Goal: Answer question/provide support: Share knowledge or assist other users

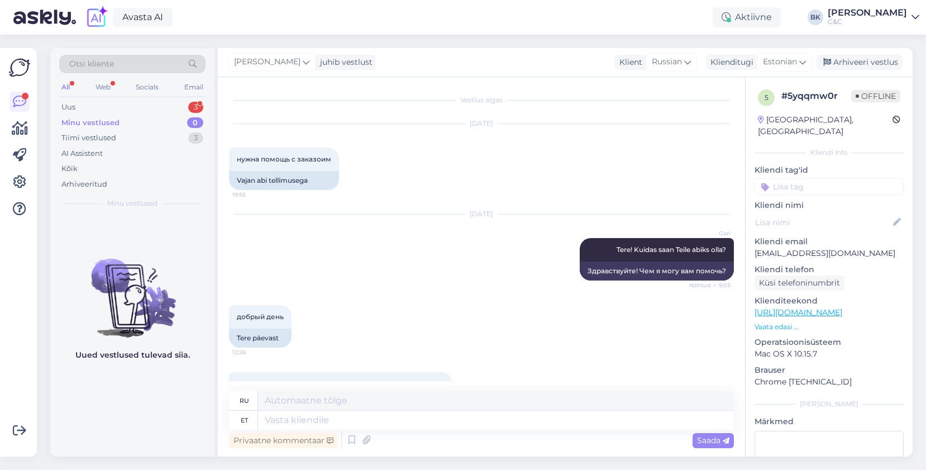
scroll to position [2060, 0]
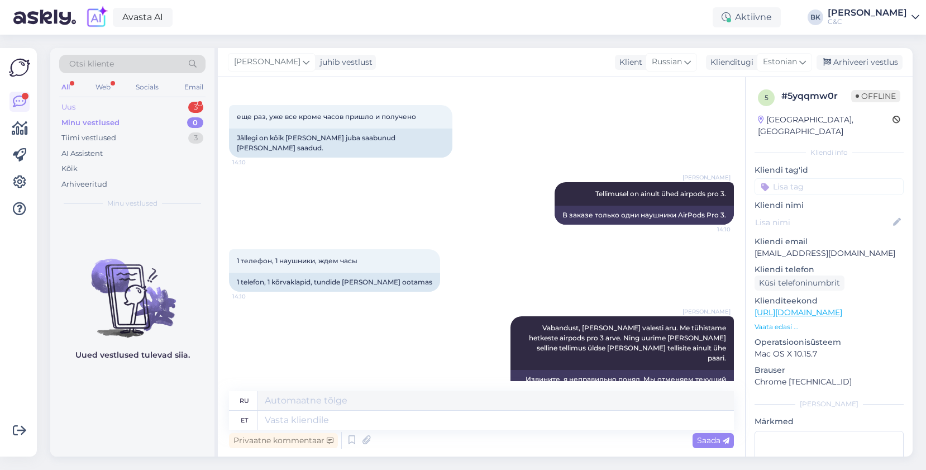
click at [188, 103] on div "Uus 3" at bounding box center [132, 107] width 146 height 16
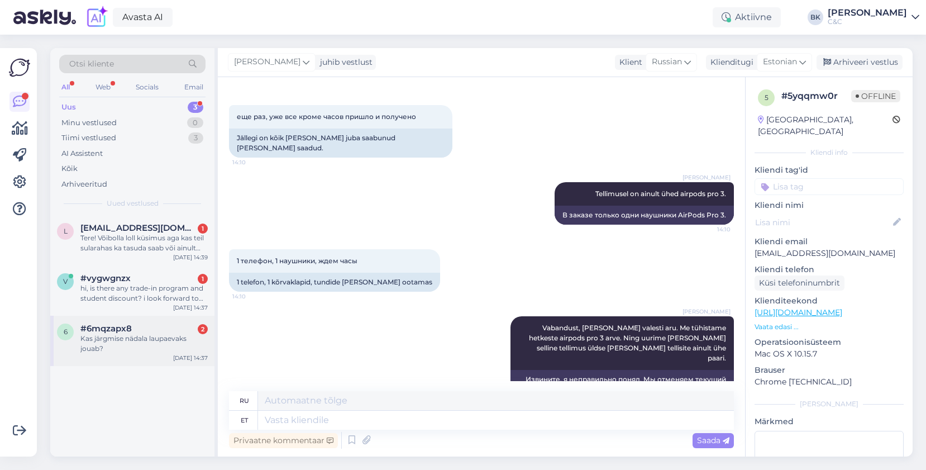
click at [116, 339] on div "Kas järgmise nädala laupaevaks jouab?" at bounding box center [143, 343] width 127 height 20
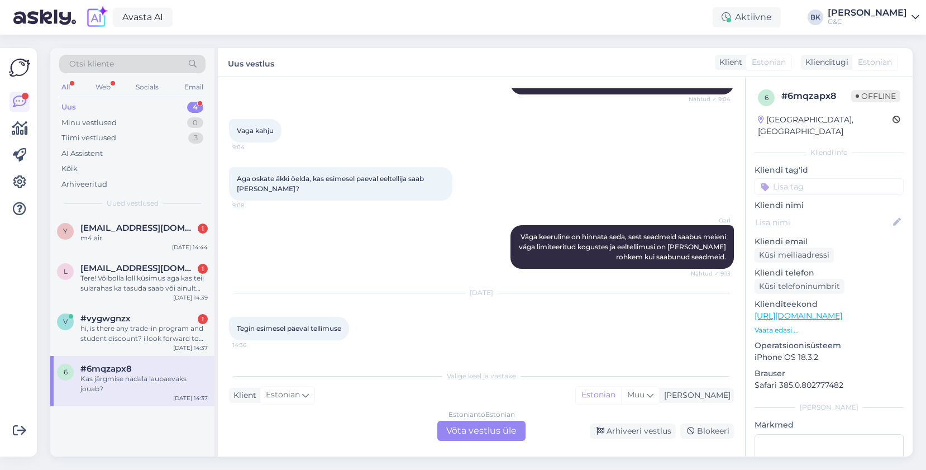
scroll to position [355, 0]
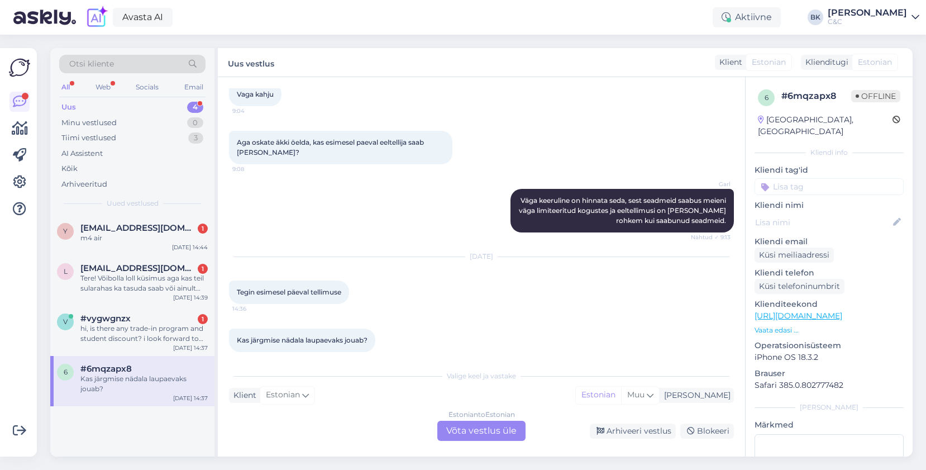
click at [468, 423] on div "Estonian to Estonian Võta vestlus üle" at bounding box center [481, 431] width 88 height 20
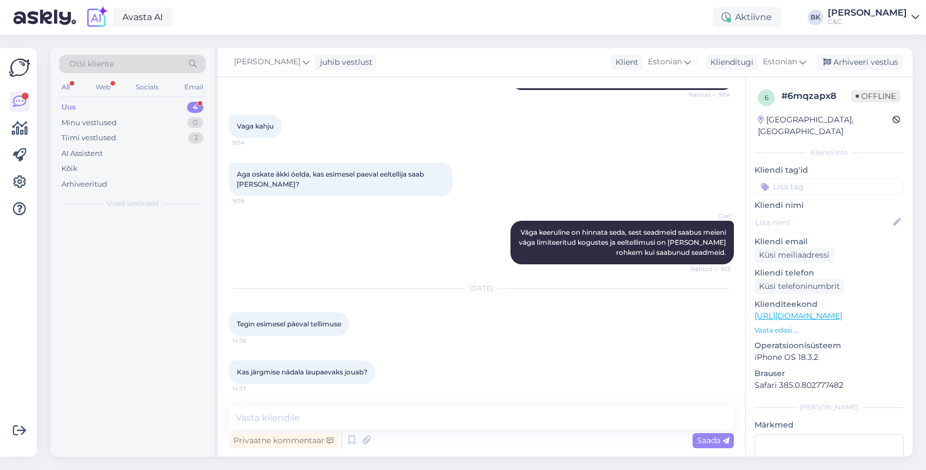
scroll to position [313, 0]
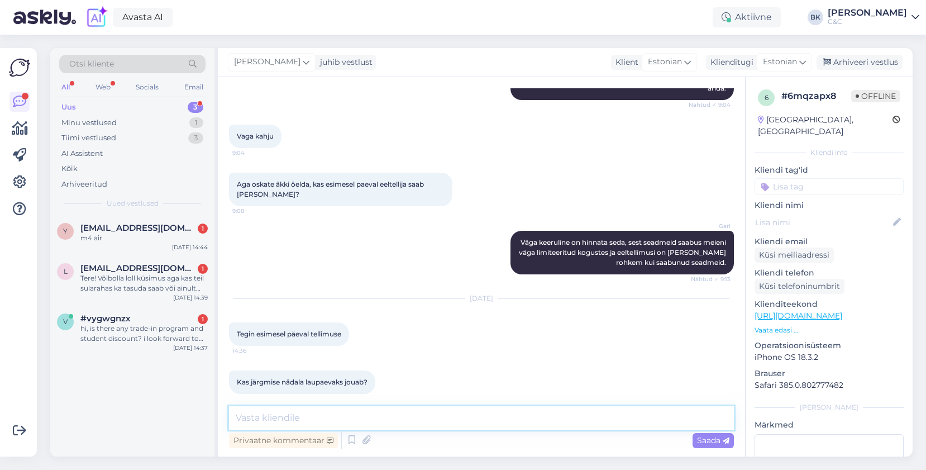
click at [468, 422] on textarea at bounding box center [481, 417] width 505 height 23
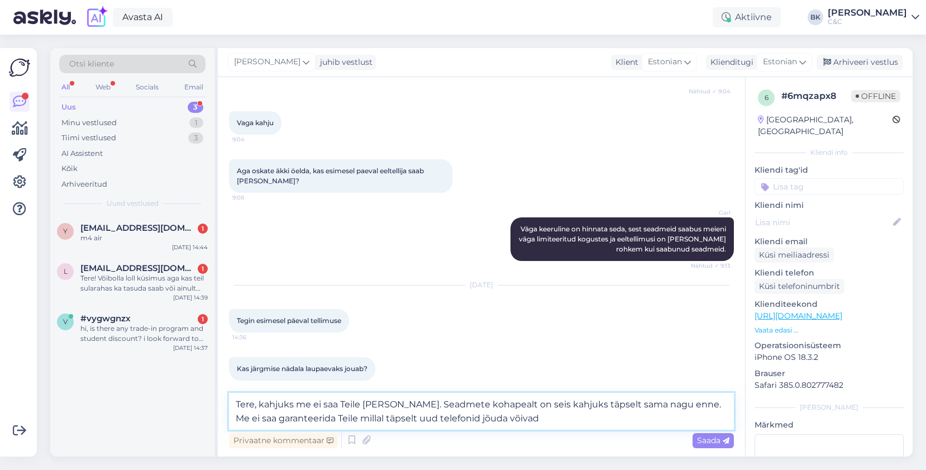
type textarea "Tere, kahjuks me ei saa Teile [PERSON_NAME]. Seadmete kohapealt on seis kahjuks…"
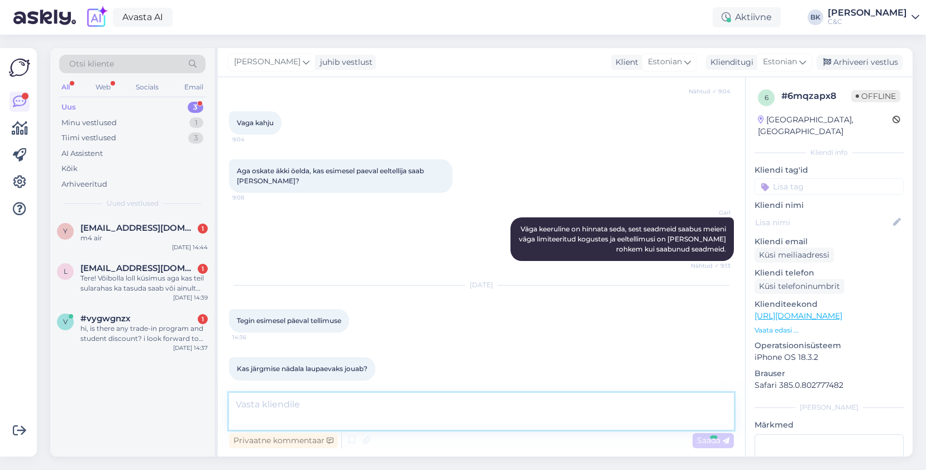
scroll to position [382, 0]
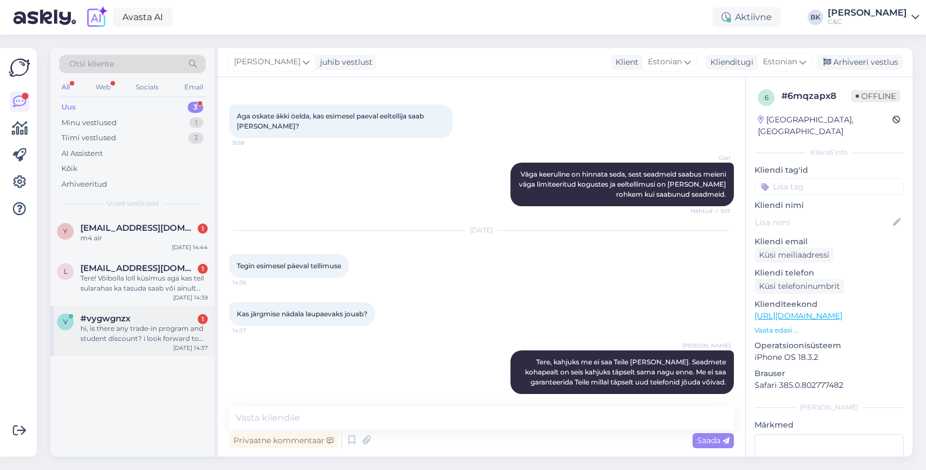
click at [169, 317] on div "#vygwgnzx 1" at bounding box center [143, 318] width 127 height 10
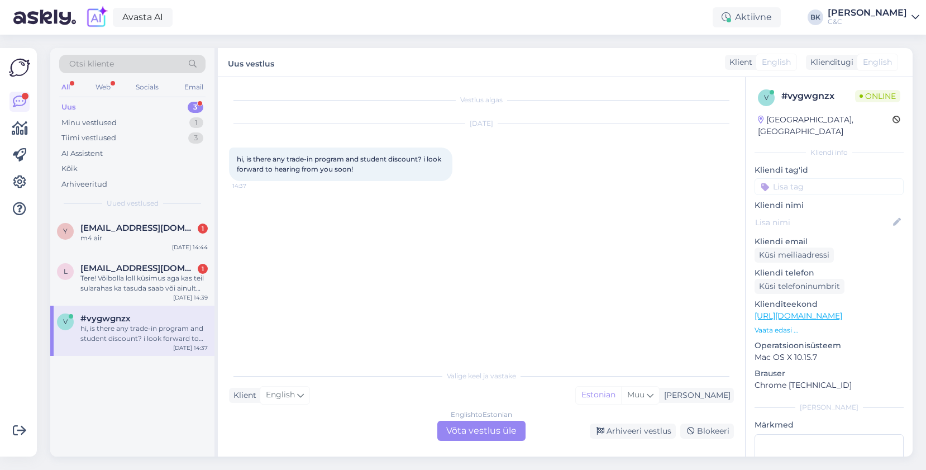
click at [461, 433] on div "English to Estonian Võta vestlus üle" at bounding box center [481, 431] width 88 height 20
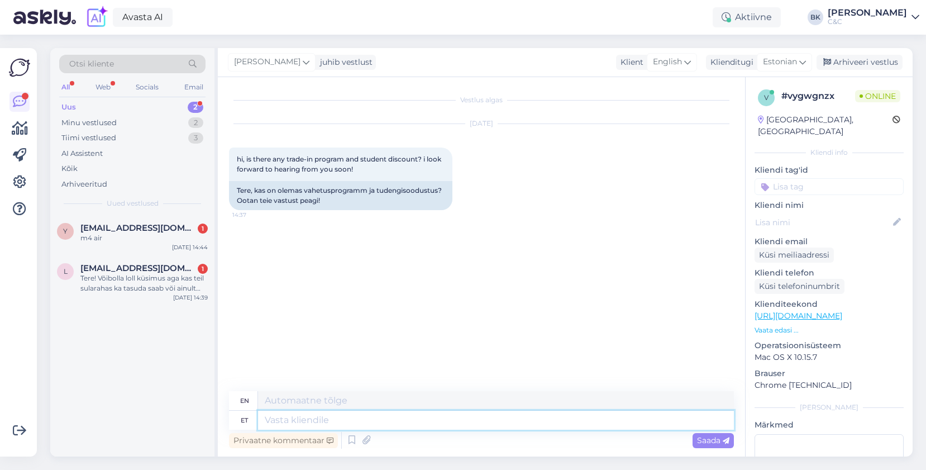
click at [439, 426] on textarea at bounding box center [496, 420] width 476 height 19
type textarea "Tere,"
type textarea "Hello,"
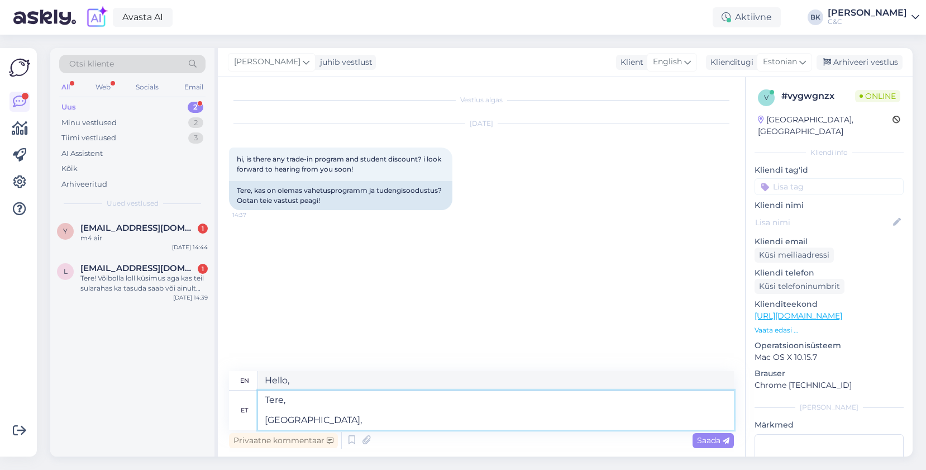
type textarea "Tere, [GEOGRAPHIC_DATA],"
type textarea "Hello, Yes,"
type textarea "Tere, Jah, meil o"
type textarea "Hello, Yes, we have"
type textarea "Tere, Jah, meil on olemas trade-in fu"
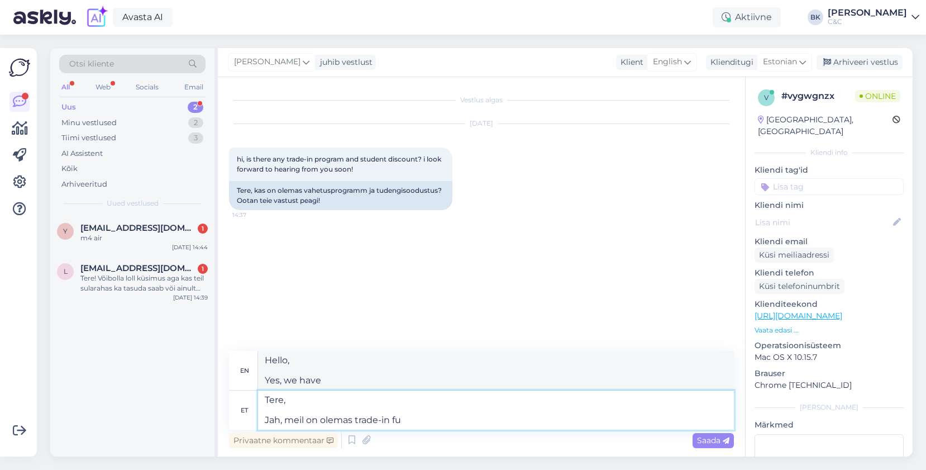
type textarea "Hello, Yes, we have trade-in"
type textarea "Tere, Jah, meil on olemas trade-in funktsioon"
type textarea "Hello, Yes, we have a trade-in feature."
type textarea "Tere, Jah, meil on olemas trade-in funktsioon ning"
type textarea "Hello, Yes, we have a trade-in function and"
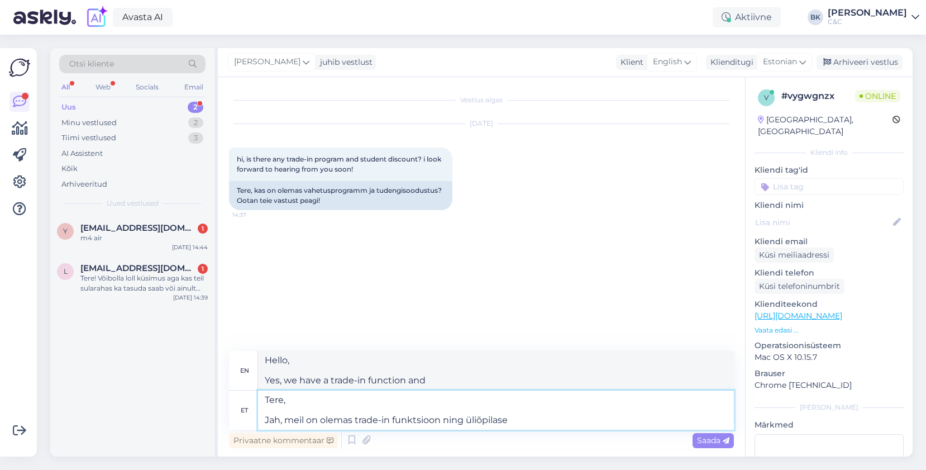
type textarea "Tere, Jah, meil on olemas trade-in funktsioon ning üliõpilase s"
type textarea "Hello, Yes, we have a trade-in function and a student"
type textarea "Tere, Jah, meil on olemas trade-in funktsioon ning üliõpilase soodustused."
type textarea "Hello, Yes, we have a trade-in function and student discounts."
type textarea "Tere, Jah, meil on olemas trade-in funktsioon ning üliõpilase soodustused. Hetk…"
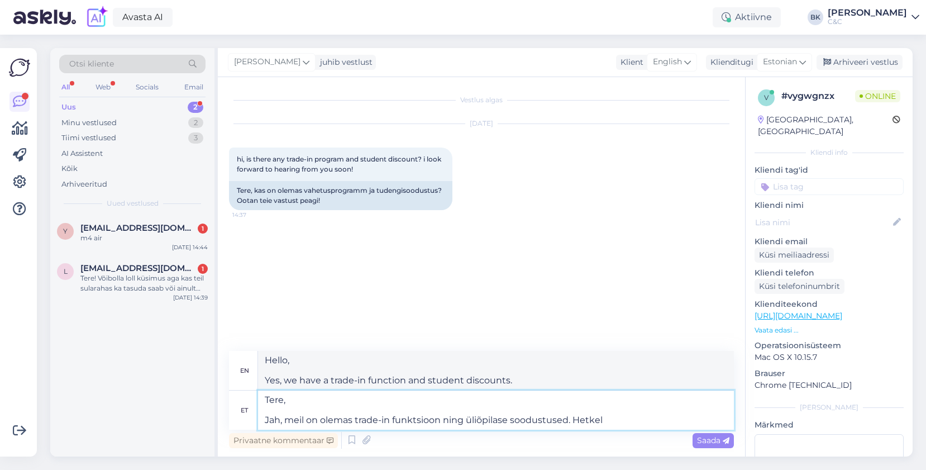
type textarea "Hello, Yes, we have a trade-in function and student discounts. Currently"
type textarea "Tere, Jah, meil on olemas trade-in funktsioon ning üliõpilase soodustused. Hetk…"
type textarea "Hello, Yes, we have a trade-in function and student discounts. Currently we have"
type textarea "Tere, Jah, meil on olemas trade-in funktsioon ning üliõpilase soodustused. Hetk…"
type textarea "Hello, Yes, we have a trade-in function and student discounts. Currently we als…"
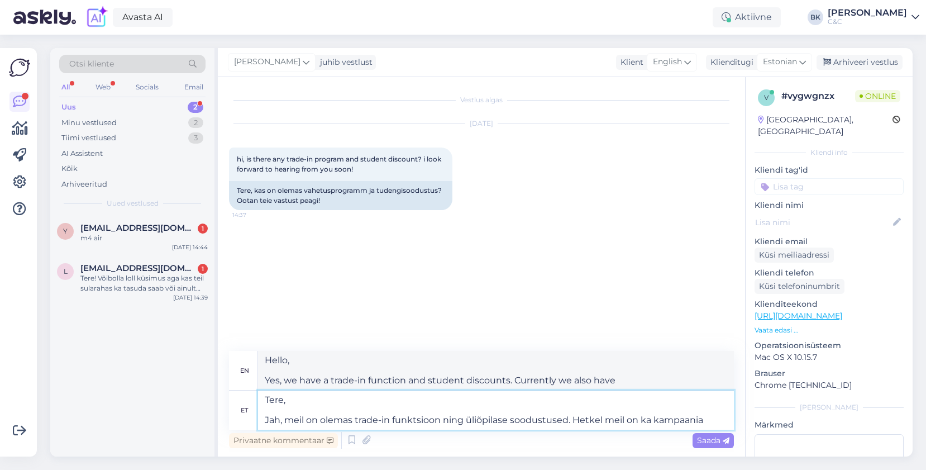
type textarea "Tere, Jah, meil on olemas trade-in funktsioon ning üliõpilase soodustused. Hetk…"
type textarea "Hello, Yes, we have a trade-in function and student discounts. We also currentl…"
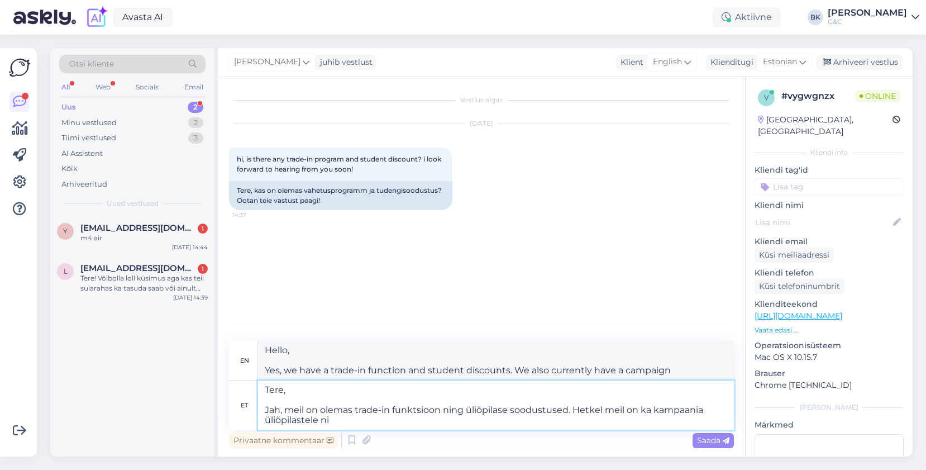
type textarea "Tere, Jah, meil on olemas trade-in funktsioon ning üliõpilase soodustused. Hetk…"
type textarea "Hello, Yes, we have a trade-in function and student discounts. We also currentl…"
type textarea "Tere, Jah, meil on olemas trade-in funktsioon ning üliõpilase soodustused. Hetk…"
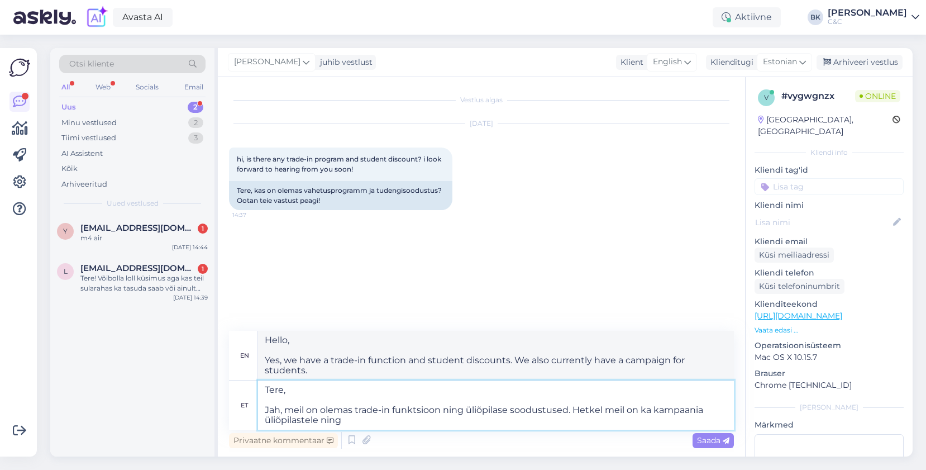
type textarea "Hello, Yes, we have a trade-in function and student discounts. We also currentl…"
type textarea "Tere, Jah, meil on olemas trade-in funktsioon ning üliõpilase soodustused. Hetk…"
type textarea "Hello, Yes, we have a trade-in function and student discounts. We also currentl…"
type textarea "Tere, Jah, meil on olemas trade-in funktsioon ning üliõpilase soodustused. Hetk…"
type textarea "Hello, Yes, we have a trade-in function and student discounts. We also currentl…"
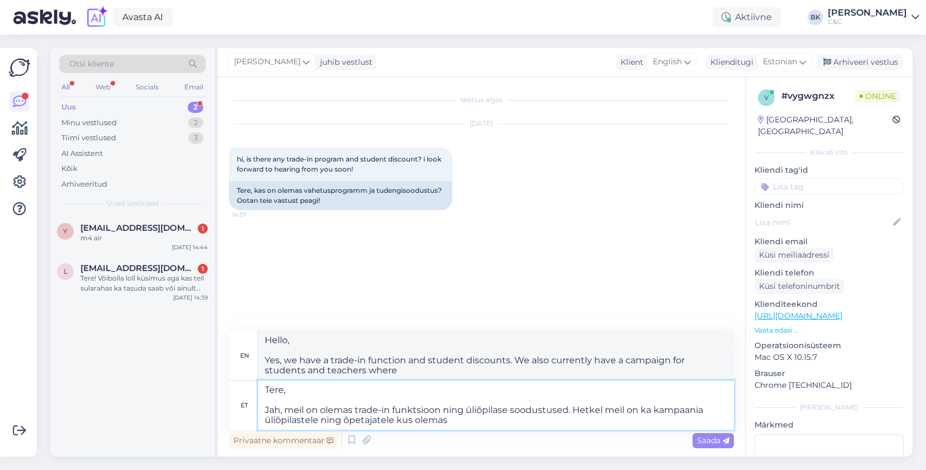
type textarea "Tere, Jah, meil on olemas trade-in funktsioon ning üliõpilase soodustused. Hetk…"
type textarea "Hello, Yes, we have a trade-in function and student discounts. We also currentl…"
type textarea "Tere, Jah, meil on olemas trade-in funktsioon ning üliõpilase soodustused. Hetk…"
type textarea "Hello, Yes, we have a trade-in function and student discounts. We also currentl…"
type textarea "Tere, Jah, meil on olemas trade-in funktsioon ning üliõpilase soodustused. Hetk…"
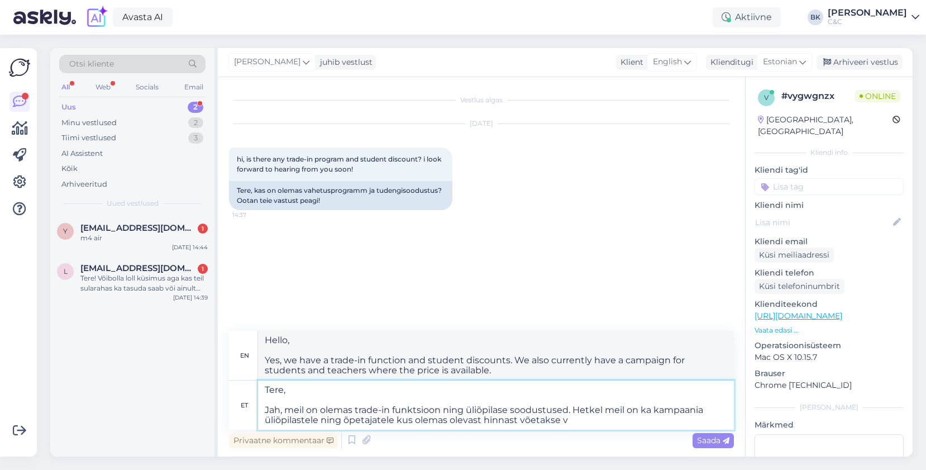
type textarea "Hello, Yes, we have a trade-in function and student discounts. We also currentl…"
type textarea "Tere, Jah, meil on olemas trade-in funktsioon ning üliõpilase soodustused. Hetk…"
type textarea "Hello, Yes, we have a trade-in function and student discounts. We also currentl…"
type textarea "Tere, Jah, meil on olemas trade-in funktsioon ning üliõpilase soodustused. Hetk…"
type textarea "Hello, Yes, we have a trade-in function and student discounts. We also currentl…"
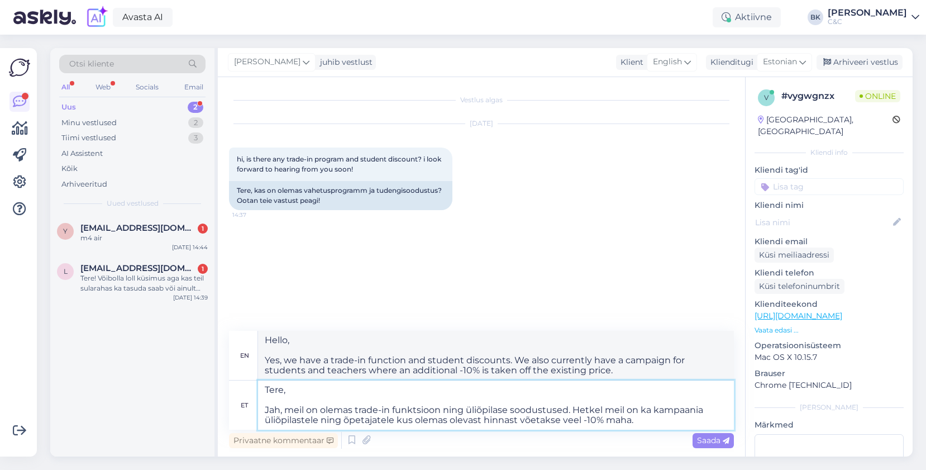
type textarea "Tere, Jah, meil on olemas trade-in funktsioon ning üliõpilase soodustused. Hetk…"
type textarea "Hello, Yes, we have a trade-in function and student discounts. We also currentl…"
type textarea "Tere, Jah, meil on olemas trade-in funktsioon ning üliõpilase soodustused. Hetk…"
type textarea "Hello, Yes, we have a trade-in function and student discounts. We also currentl…"
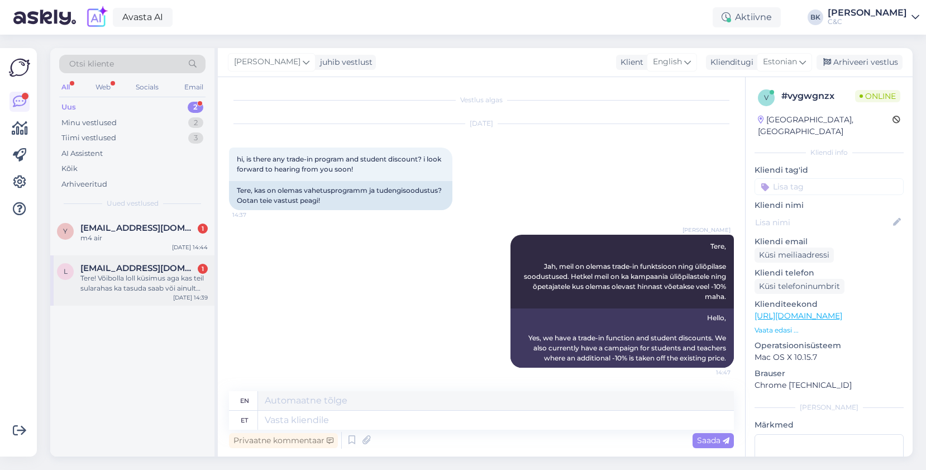
click at [163, 278] on div "Tere! Võibolla loll küsimus aga kas teil sularahas ka tasuda saab või ainult lä…" at bounding box center [143, 283] width 127 height 20
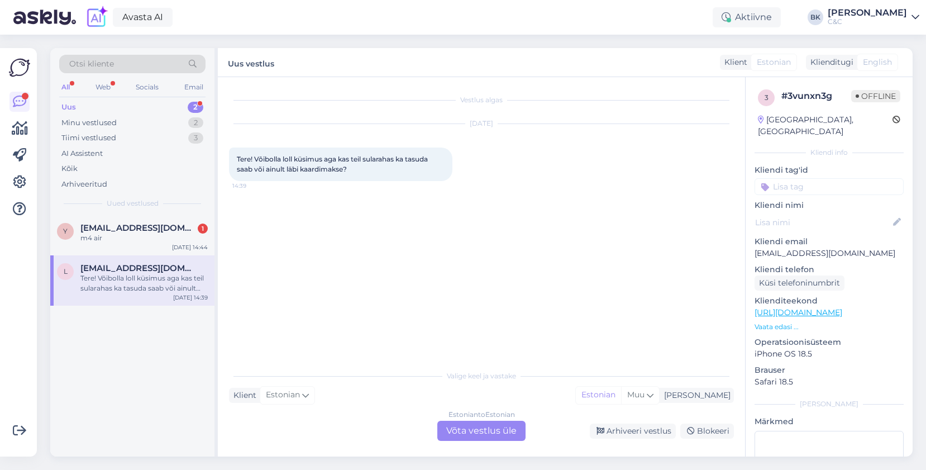
click at [468, 428] on div "Estonian to Estonian Võta vestlus üle" at bounding box center [481, 431] width 88 height 20
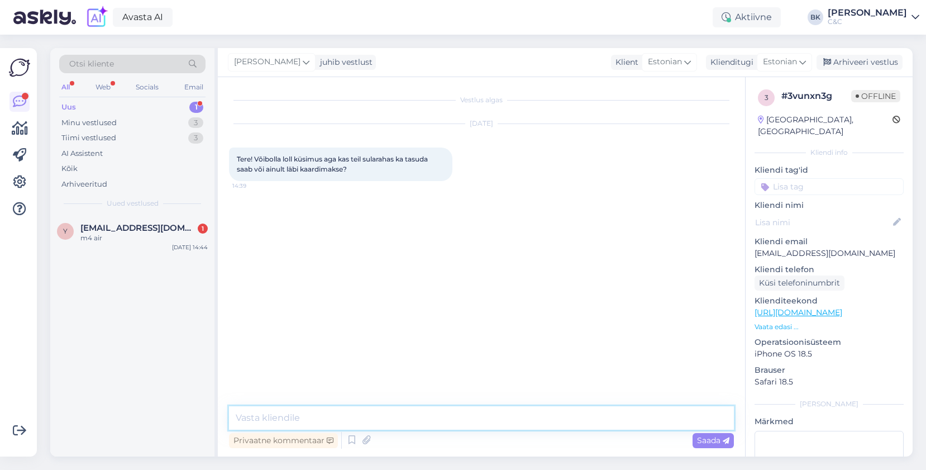
click at [447, 426] on textarea at bounding box center [481, 417] width 505 height 23
type textarea "Tere, meil saab maksta sularahas, kohapeal ülekandega ning kaardiga."
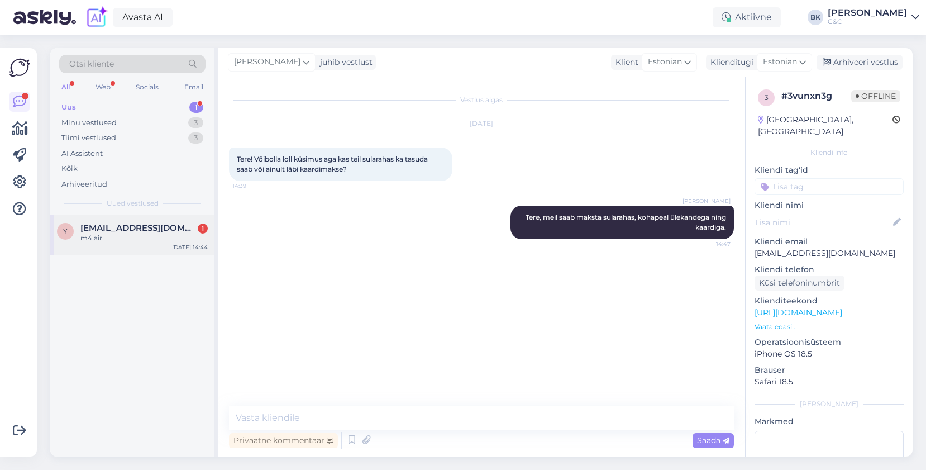
click at [173, 252] on div "y [EMAIL_ADDRESS][DOMAIN_NAME] 1 m4 air [DATE] 14:44" at bounding box center [132, 235] width 164 height 40
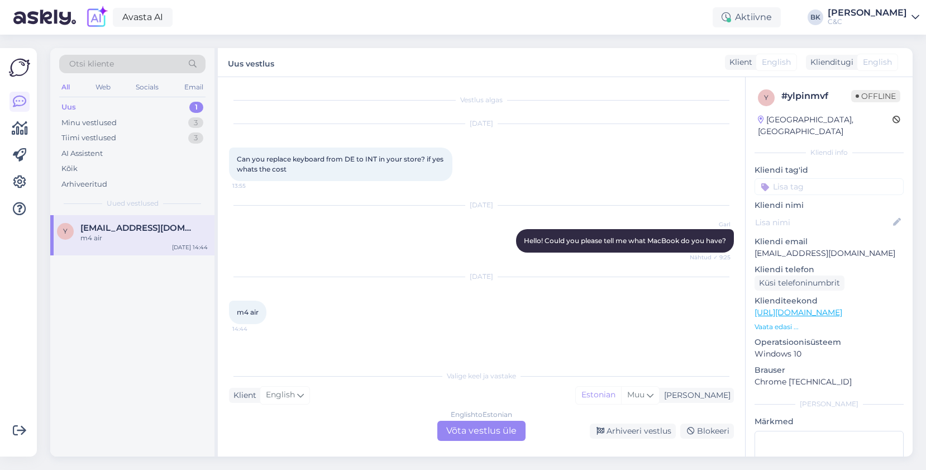
click at [488, 432] on div "English to Estonian Võta vestlus üle" at bounding box center [481, 431] width 88 height 20
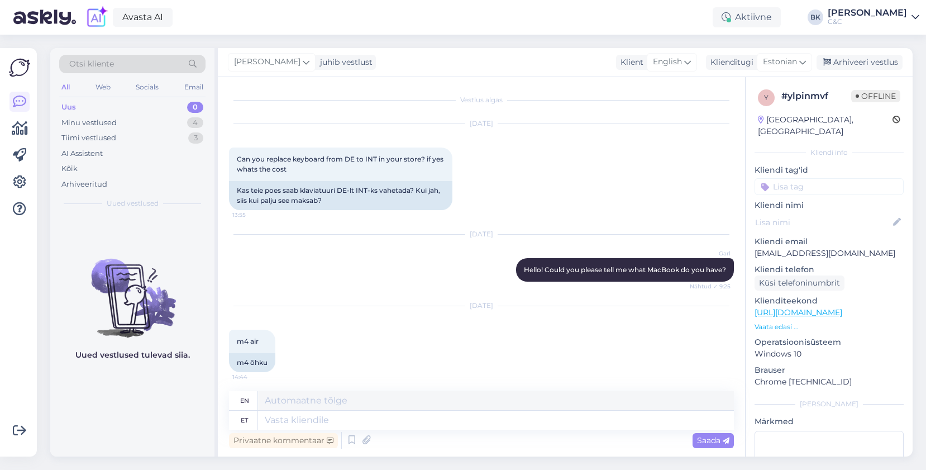
click at [485, 430] on div "Privaatne kommentaar Saada" at bounding box center [481, 440] width 505 height 21
click at [476, 421] on textarea at bounding box center [496, 420] width 476 height 19
type textarea "K"
type textarea "Jah, m"
type textarea "Yes,"
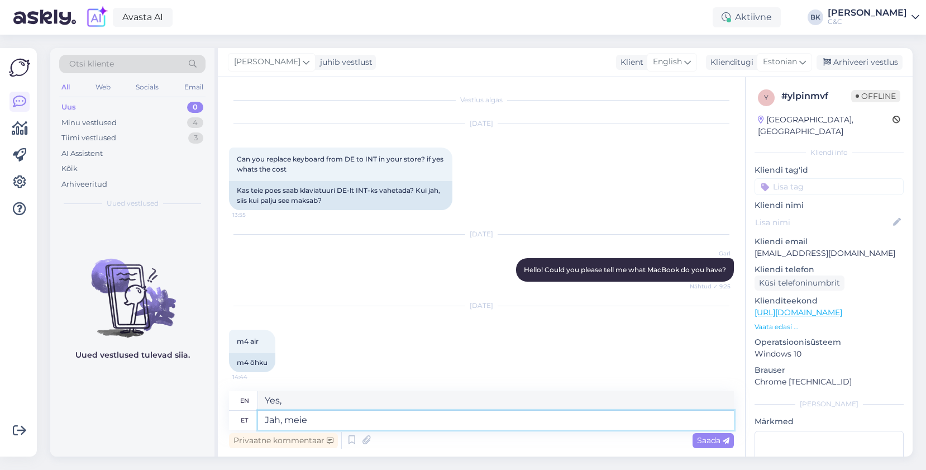
type textarea "Jah, meie j"
type textarea "Yes, we"
type textarea "Jah, meie juures"
type textarea "Yes, with us"
type textarea "Jah, meie juures saab se"
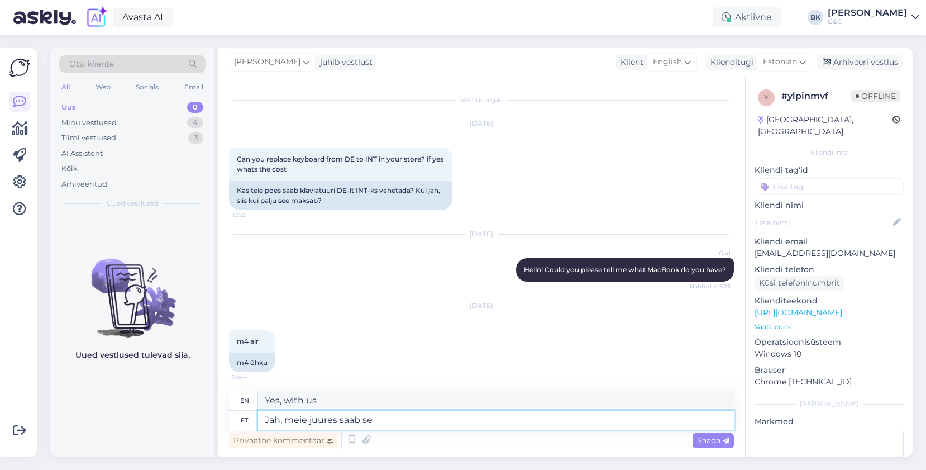
type textarea "Yes, we can"
type textarea "Jah, meie juures saab se"
type textarea "Yes, we can do that."
type textarea "Jah, meie juures saab"
type textarea "Yes, we can"
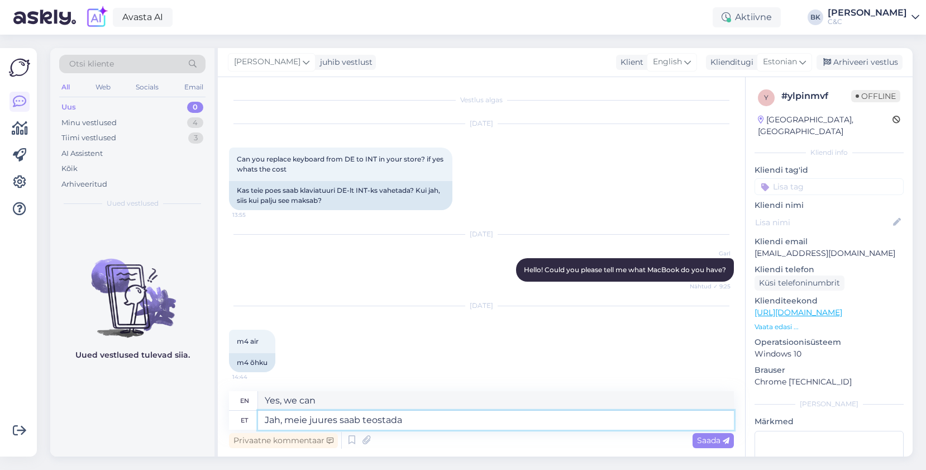
type textarea "Jah, meie juures saab teostada"
type textarea "Yes, we can do it."
type textarea "Jah, meie juures saab teostada klaviatuuri va"
type textarea "Yes, we can make keyboards"
type textarea "Jah, meie juures saab teostada klaviatuuri vahetuse."
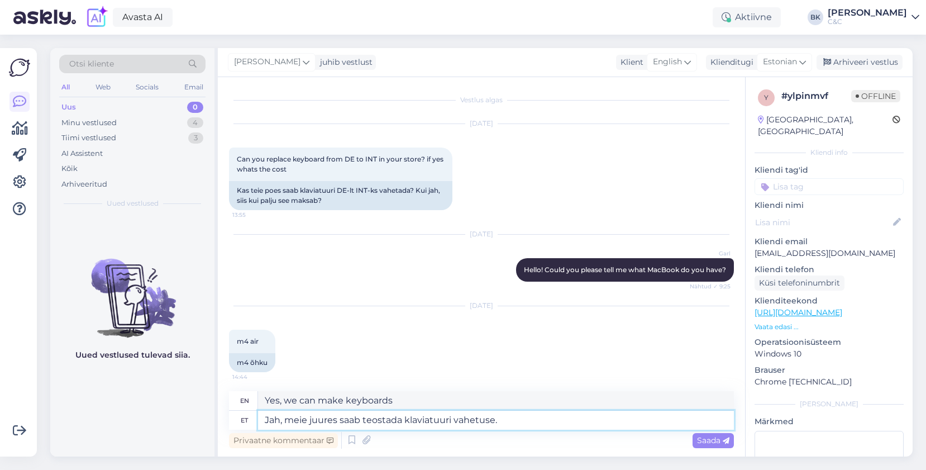
type textarea "Yes, we can replace your keyboard."
type textarea "Jah, meie juures saab teostada klaviatuuri vahetuse. Selle"
type textarea "Yes, we can replace your keyboard. This"
type textarea "Jah, meie juures saab teostada klaviatuuri vahetuse. Selle töö mak"
type textarea "Yes, we can replace your keyboard. This work"
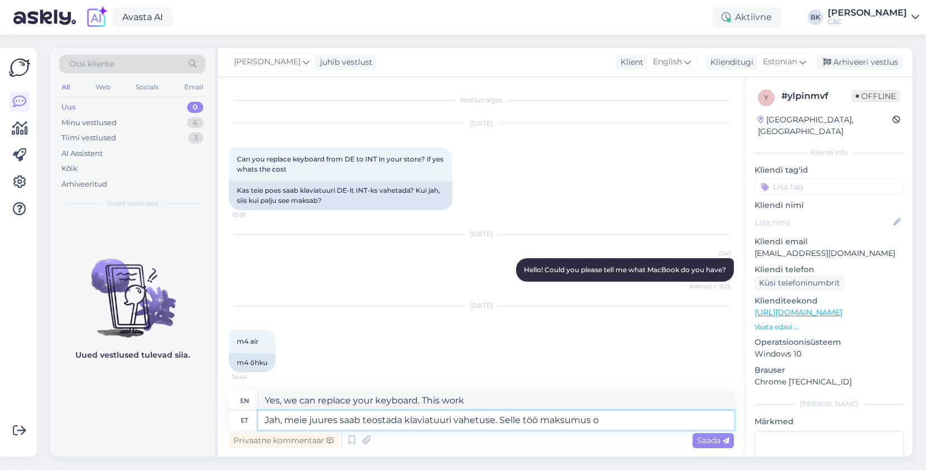
type textarea "Jah, meie juures saab teostada klaviatuuri vahetuse. Selle töö maksumus ol"
type textarea "Yes, we can replace the keyboard. The cost of this work is"
type textarea "Jah, meie juures saab teostada klaviatuuri vahetuse. Selle töö maksumus oleks"
type textarea "Yes, we can replace the keyboard. The cost of this work would be"
type textarea "Jah, meie juures saab teostada klaviatuuri vahetuse. Selle töö maksumus oleks k…"
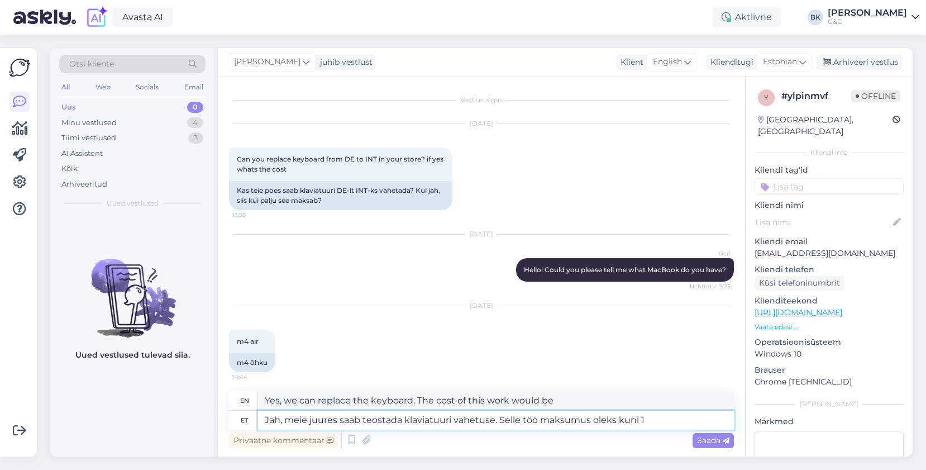
type textarea "Yes, we can replace the keyboard. The cost of this work would be up to"
type textarea "Jah, meie juures saab teostada klaviatuuri vahetuse. Selle töö maksumus oleks k…"
type textarea "Yes, we can replace the keyboard. The cost of this work would be up to 150€."
type textarea "Jah, meie juures saab teostada klaviatuuri vahetuse. Selle töö maksumus oleks k…"
click at [713, 441] on span "Saada" at bounding box center [713, 440] width 32 height 10
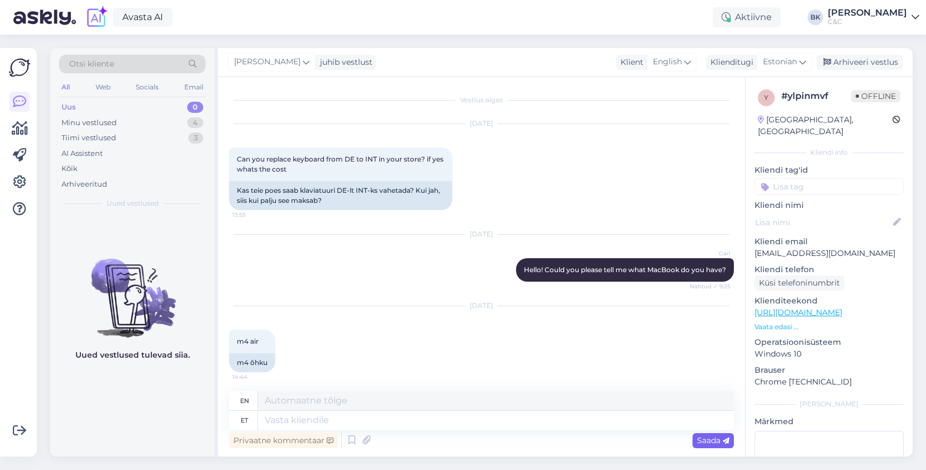
scroll to position [90, 0]
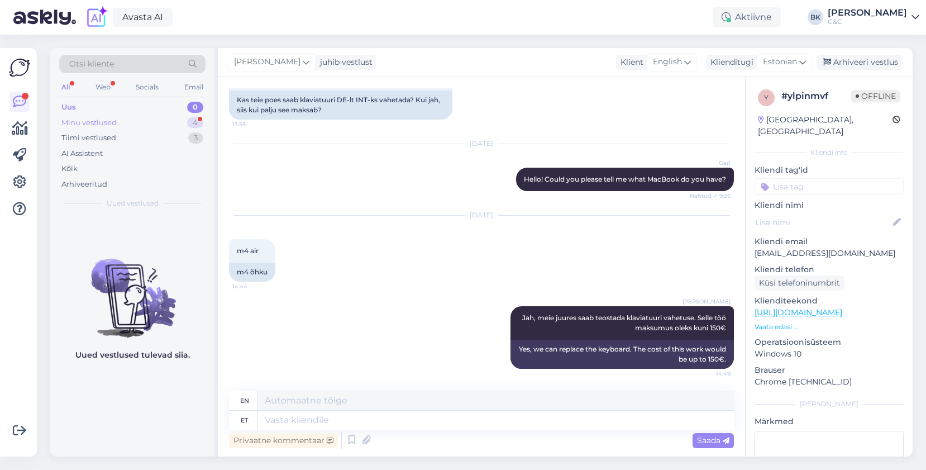
click at [166, 123] on div "Minu vestlused 4" at bounding box center [132, 123] width 146 height 16
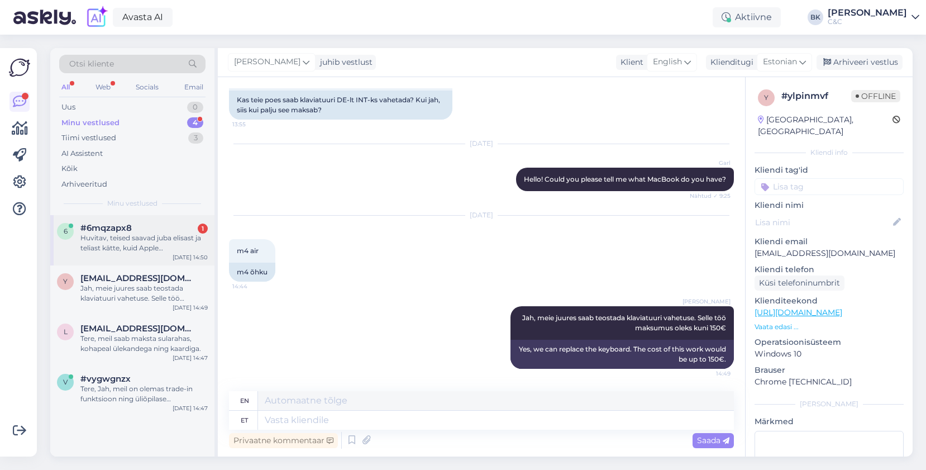
click at [169, 242] on div "Huvitav, teised saavad juba elisast ja teliast kätte, kuid Apple preemiumpartne…" at bounding box center [143, 243] width 127 height 20
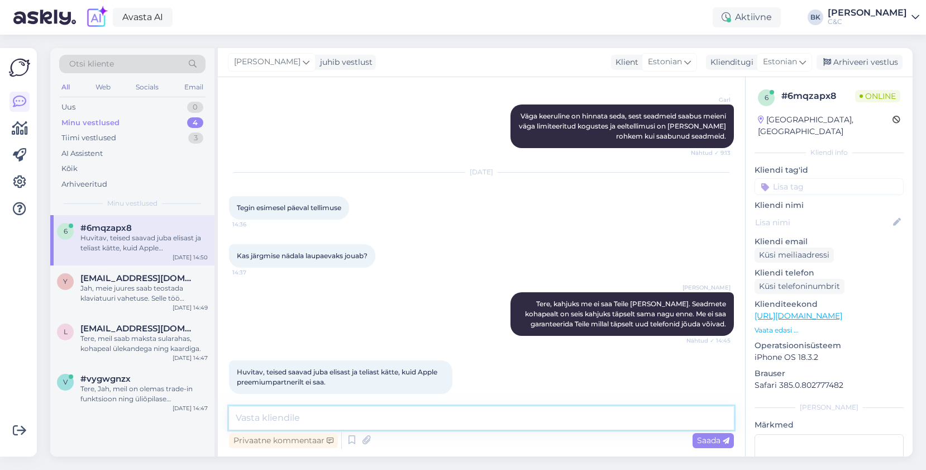
click at [358, 417] on textarea at bounding box center [481, 417] width 505 height 23
type textarea "M"
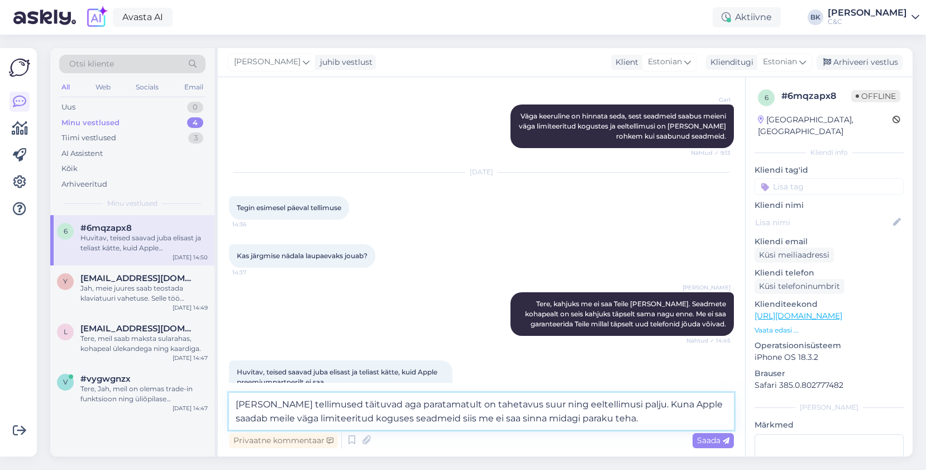
click at [627, 407] on textarea "[PERSON_NAME] tellimused täituvad aga paratamatult on tahetavus suur ning eelte…" at bounding box center [481, 411] width 505 height 37
click at [614, 425] on textarea "[PERSON_NAME] tellimused täituvad aga paratamatult on tahetavus suur ning eelte…" at bounding box center [481, 411] width 505 height 37
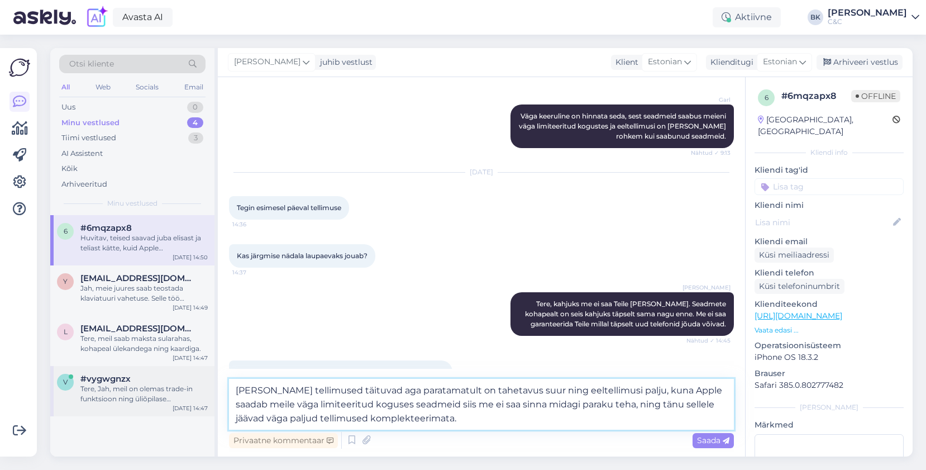
drag, startPoint x: 379, startPoint y: 389, endPoint x: 211, endPoint y: 390, distance: 167.6
click at [211, 390] on div "Otsi kliente All Web Socials Email Uus 0 Minu vestlused 4 Tiimi vestlused 3 AI …" at bounding box center [481, 252] width 862 height 408
type textarea "Paratamatult on tahetavus suur ning eeltellimusi palju, kuna Apple saadab meile…"
click at [441, 417] on textarea "Paratamatult on tahetavus suur ning eeltellimusi palju, kuna Apple saadab meile…" at bounding box center [481, 404] width 505 height 51
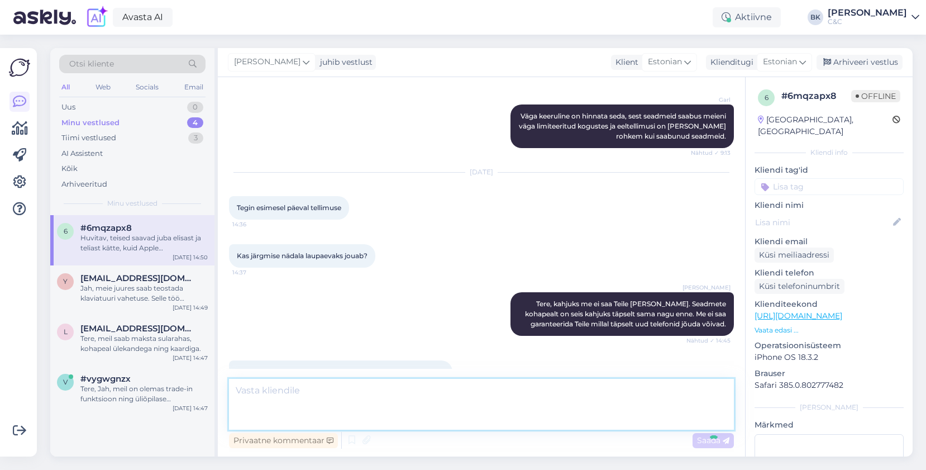
scroll to position [518, 0]
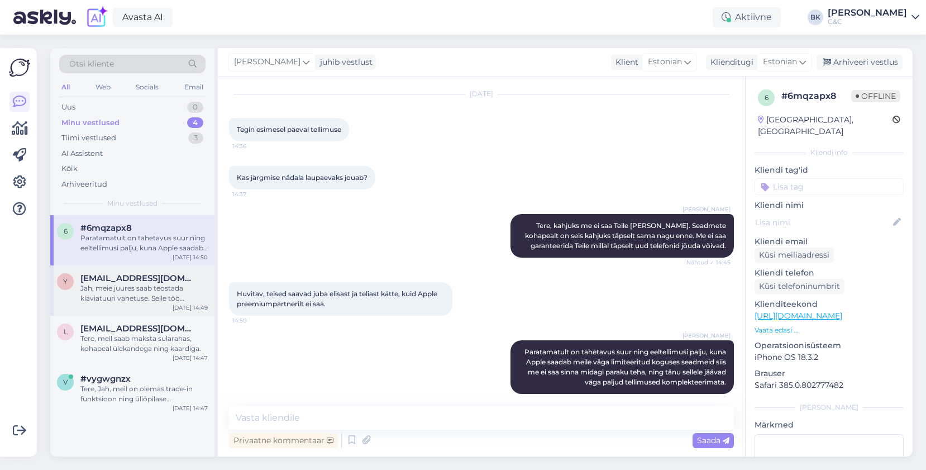
click at [126, 308] on div "y [EMAIL_ADDRESS][DOMAIN_NAME] Jah, meie juures saab teostada klaviatuuri vahet…" at bounding box center [132, 290] width 164 height 50
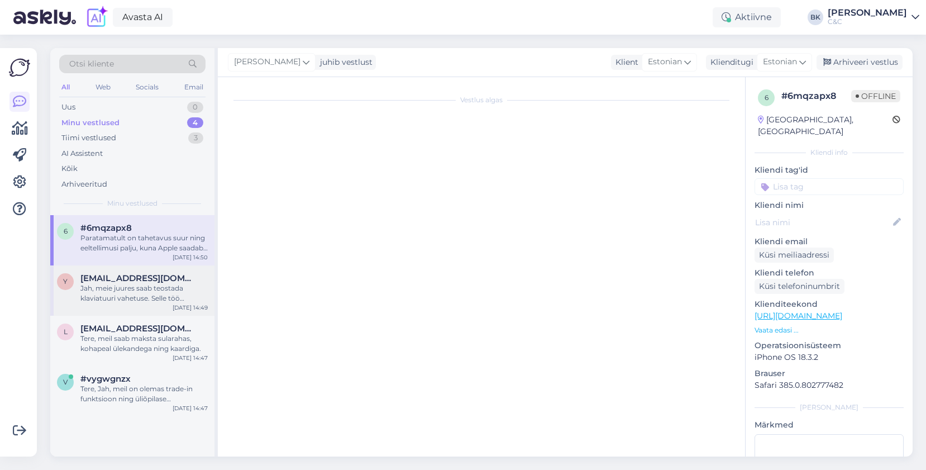
scroll to position [90, 0]
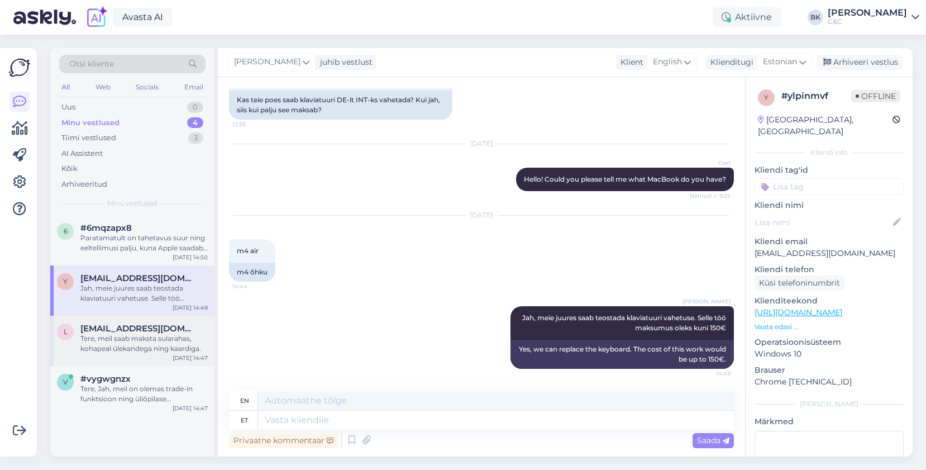
click at [140, 340] on div "Tere, meil saab maksta sularahas, kohapeal ülekandega ning kaardiga." at bounding box center [143, 343] width 127 height 20
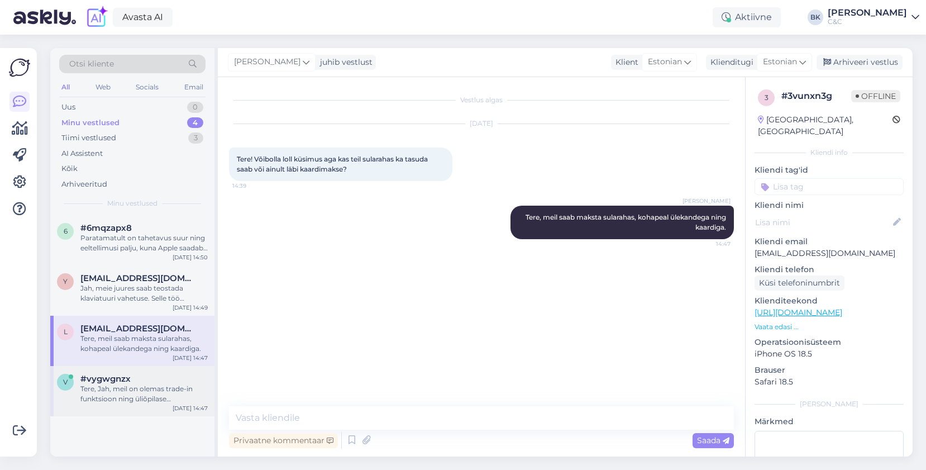
click at [140, 379] on div "#vygwgnzx" at bounding box center [143, 379] width 127 height 10
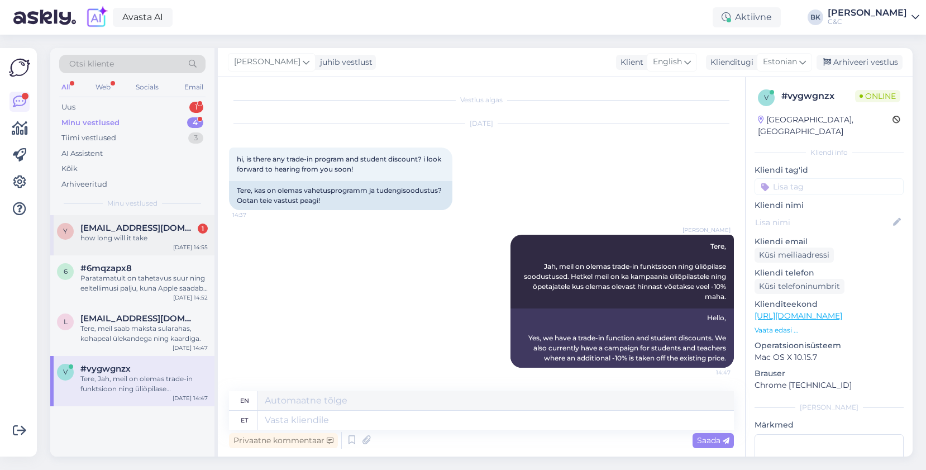
click at [145, 242] on div "how long will it take" at bounding box center [143, 238] width 127 height 10
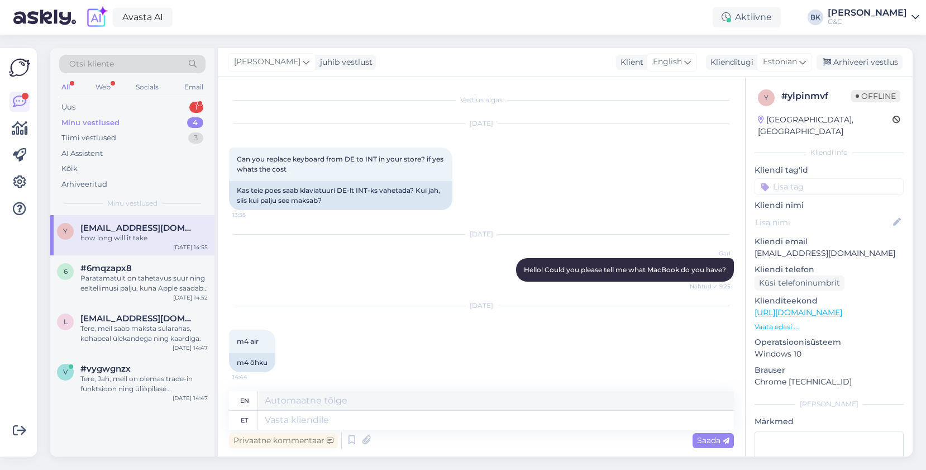
scroll to position [158, 0]
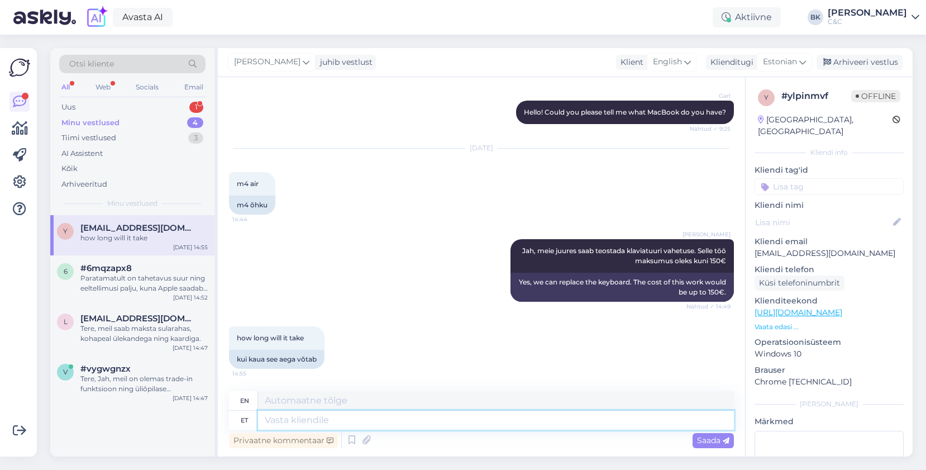
click at [406, 423] on textarea at bounding box center [496, 420] width 476 height 19
type textarea "Soovitan"
type textarea "I recommend"
type textarea "Soovitan Teil s"
type textarea "I recommend you"
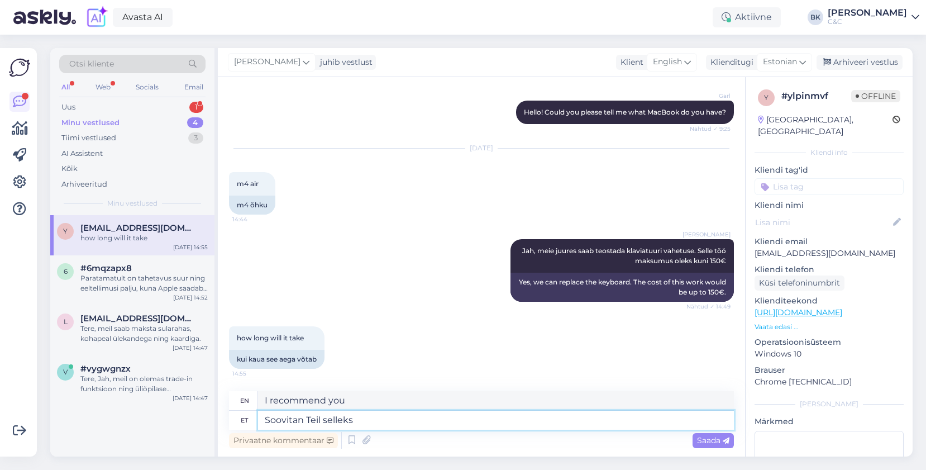
type textarea "Soovitan Teil selleks m"
type textarea "I recommend that you do this."
type textarea "Soovitan Teil selleks meie"
type textarea "I recommend you to use our"
type textarea "Soovitan Teil selleks meie hooldusesse"
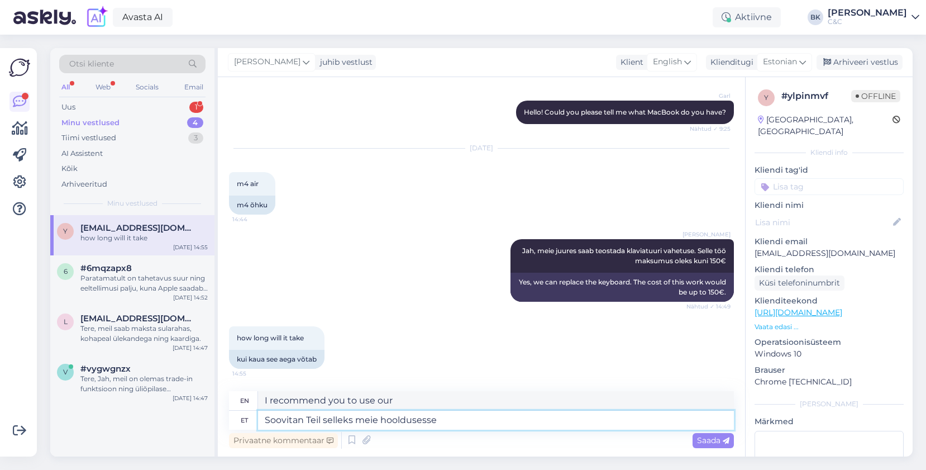
type textarea "I recommend you to visit our service center for this."
type textarea "Soovitan Teil selleks meie hooldusesse aja"
type textarea "I recommend that you visit our service center for this."
type textarea "Soovitan Teil selleks meie hooldusesse aja broneerida n"
type textarea "I recommend that you book an appointment with our service center for this."
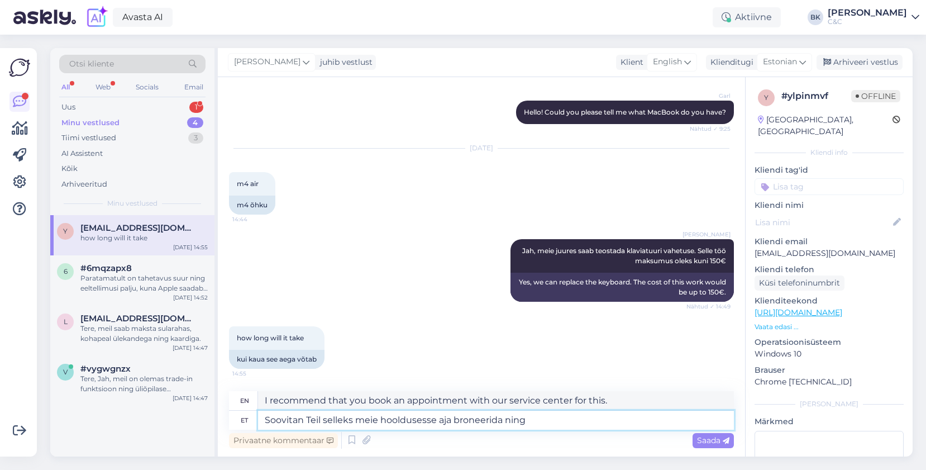
type textarea "Soovitan Teil selleks meie hooldusesse aja broneerida ning s"
type textarea "I recommend that you book an appointment with our service center and"
type textarea "Soovitan Teil selleks meie hooldusesse aja broneerida ning siis s"
type textarea "I recommend that you book an appointment with our service and then"
type textarea "Soovitan Teil selleks meie hooldusesse aja broneerida ning siis see v"
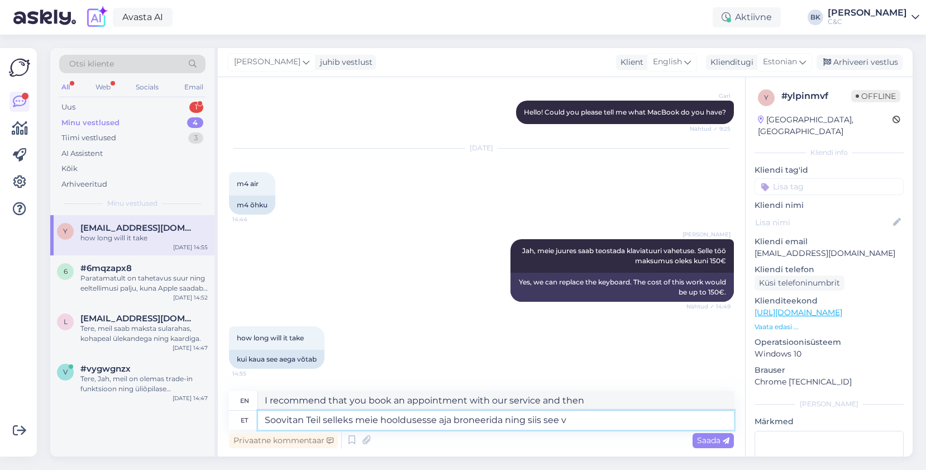
type textarea "I recommend that you book an appointment with our service center and then it wi…"
type textarea "Soovitan Teil selleks meie hooldusesse aja broneerida ning siis see võtaks ae"
type textarea "I recommend that you book an appointment with our service center for this and t…"
type textarea "Soovitan Teil selleks meie hooldusesse aja broneerida ning siis see võtaks aega…"
type textarea "I recommend that you book an appointment with our service center for this, and …"
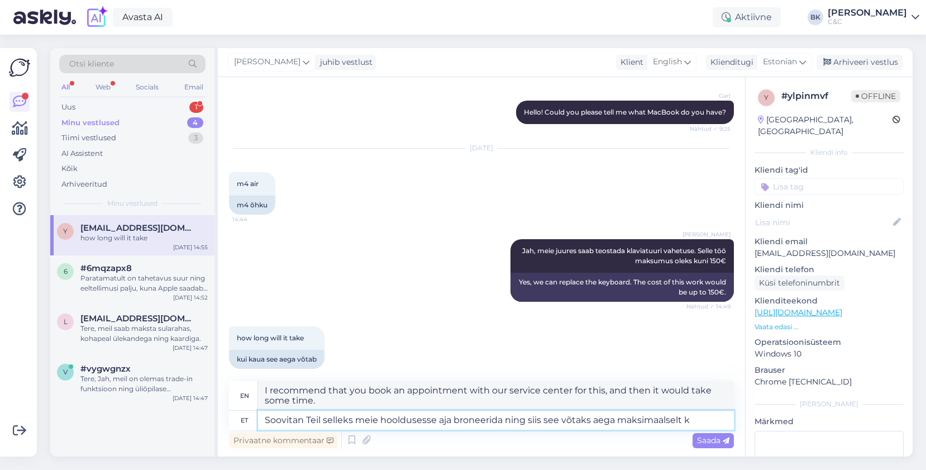
type textarea "Soovitan Teil selleks meie hooldusesse aja broneerida ning siis see võtaks aega…"
type textarea "I recommend that you book an appointment with our service center for this, and …"
type textarea "Soovitan Teil selleks meie hooldusesse aja broneerida ning siis see võtaks aega…"
type textarea "I recommend that you book an appointment with our service center for this, and …"
type textarea "Soovitan Teil selleks meie hooldusesse aja broneerida ning siis see võtaks aega…"
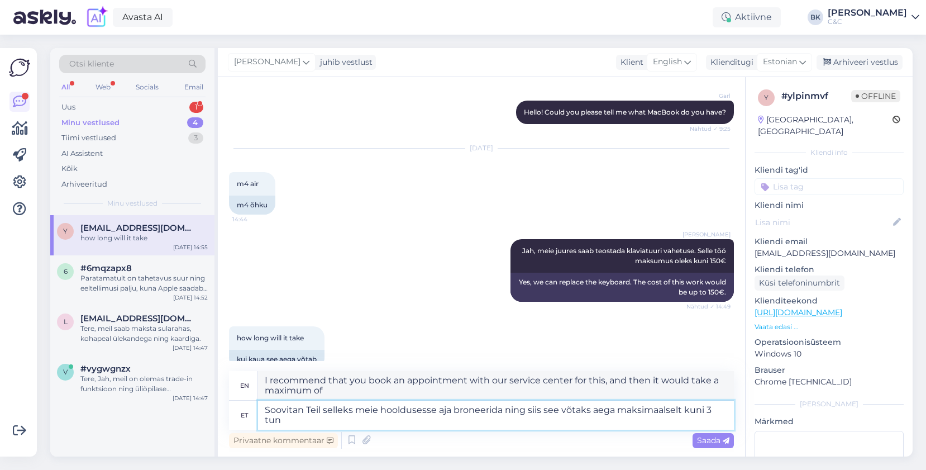
type textarea "I recommend that you book an appointment with our service center for this, and …"
type textarea "Soovitan Teil selleks meie hooldusesse aja broneerida ning siis see võtaks aega…"
type textarea "I recommend that you book an appointment with our service, which will take a ma…"
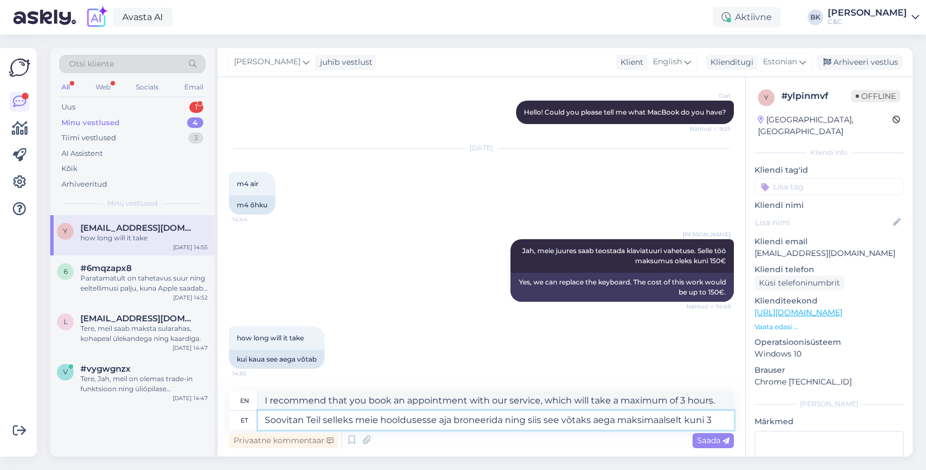
type textarea "Soovitan Teil selleks meie hooldusesse aja broneerida ning siis see võtaks aega…"
type textarea "I recommend that you book an appointment with our service center for this, and …"
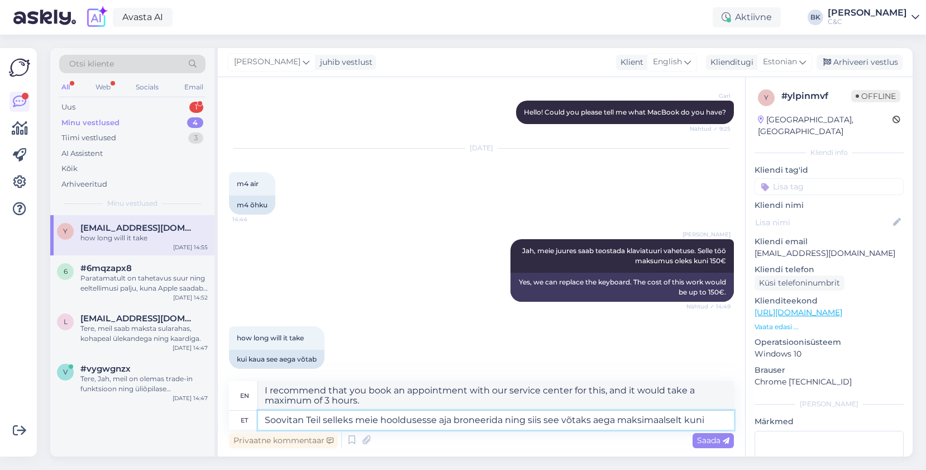
type textarea "Soovitan Teil selleks meie hooldusesse aja broneerida ning siis see võtaks aega…"
type textarea "I recommend that you book an appointment with our service center for this, and …"
type textarea "Soovitan Teil selleks meie hooldusesse aja broneerida ning siis see võtaks aega…"
type textarea "I recommend that you book an appointment with our service center for this, and …"
type textarea "Soovitan Teil selleks meie hooldusesse aja broneerida ning siis see võtaks ae"
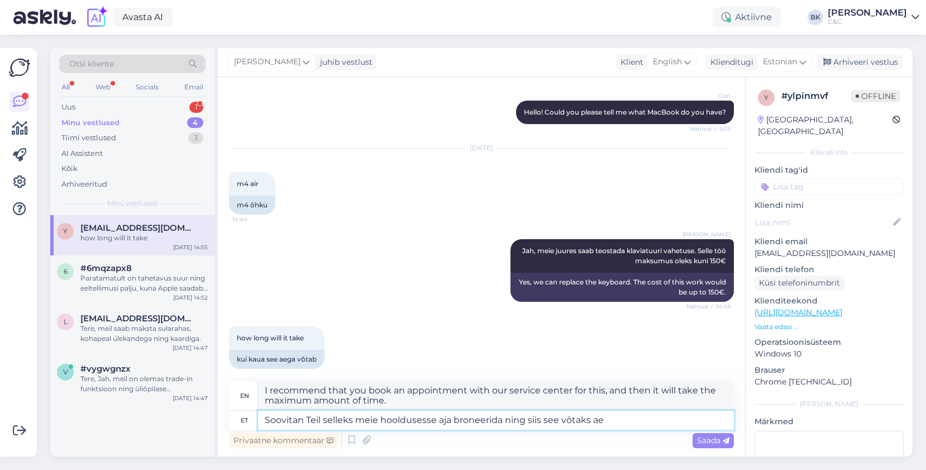
type textarea "I recommend that you book an appointment with our service center for this, and …"
type textarea "Soovitan Teil selleks meie hooldusesse aja broneerida ning siis see võta"
type textarea "I recommend that you book an appointment with our service center for this and t…"
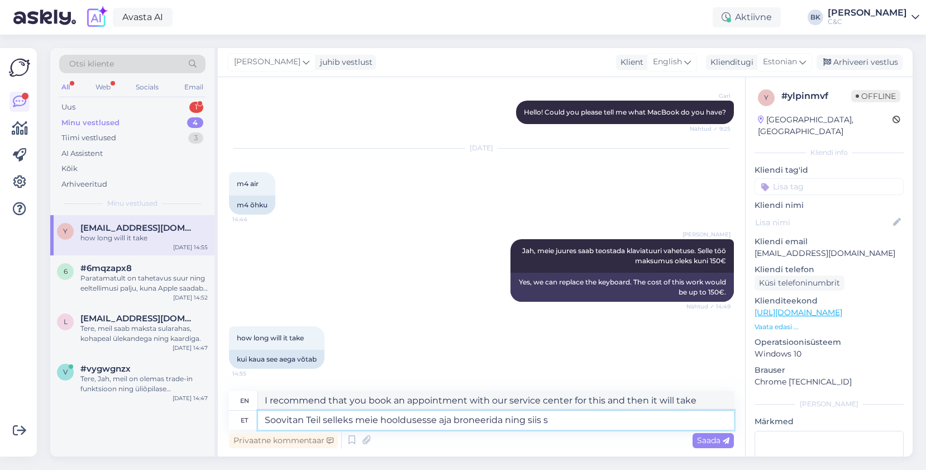
type textarea "Soovitan Teil selleks meie hooldusesse aja broneerida ning siis"
type textarea "I recommend that you book an appointment with our service and then"
type textarea "Soovitan Teil selleks meie hooldusesse aja broneerida ning s"
type textarea "I recommend that you book an appointment with our service center and"
type textarea "Soovitan Teil selleks meie hooldusesse aja broneerida ning siis kl"
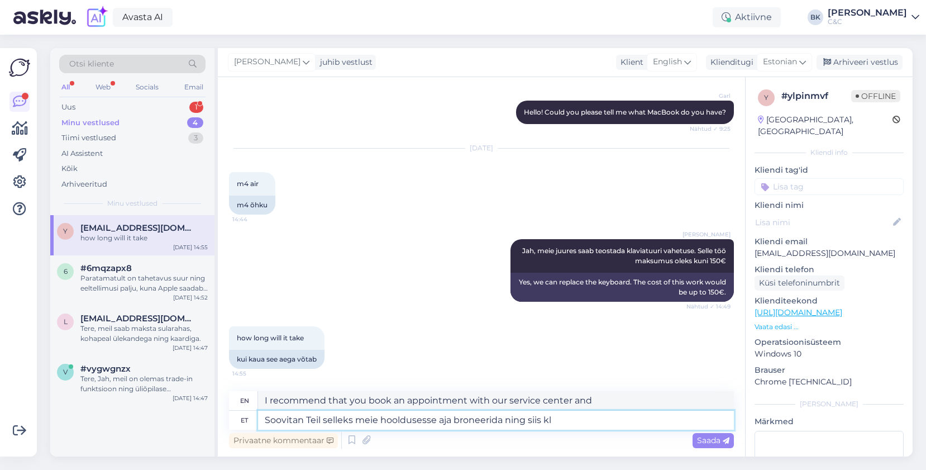
type textarea "I recommend that you book an appointment with our service and then"
type textarea "Soovitan Teil selleks meie hooldusesse aja broneerida ning siis klaviatuuri vah"
type textarea "I recommend that you book an appointment with our maintenance team and then hav…"
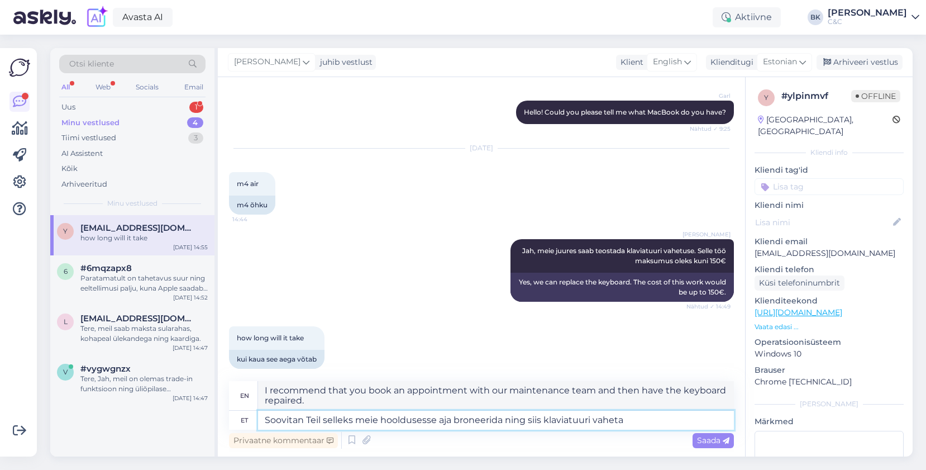
type textarea "Soovitan Teil selleks meie hooldusesse aja broneerida ning siis klaviatuuri vah…"
type textarea "I recommend that you book an appointment with our maintenance team and then rep…"
type textarea "Soovitan Teil selleks meie hooldusesse aja broneerida ning siis klaviatuuri vah…"
type textarea "I recommend that you book an appointment with our maintenance department and th…"
type textarea "Soovitan Teil selleks meie hooldusesse aja broneerida ning siis klaviatuuri vah…"
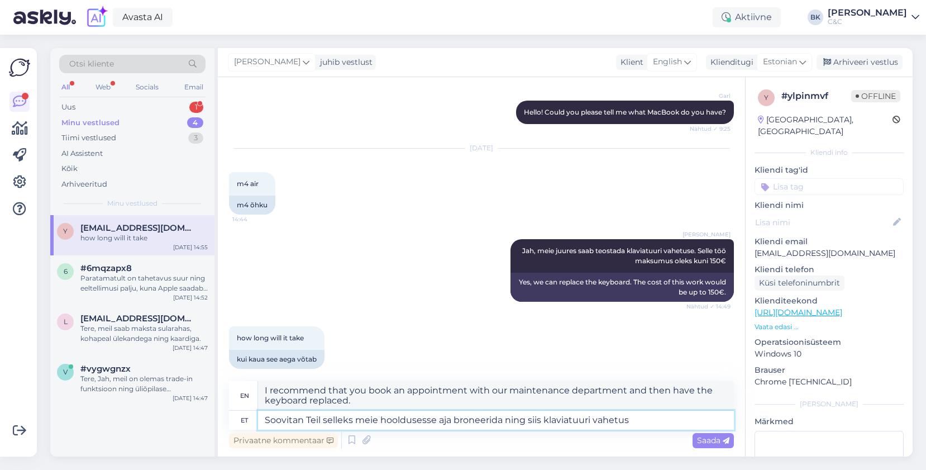
type textarea "I recommend that you book an appointment with our maintenance department and th…"
type textarea "Soovitan Teil selleks meie hooldusesse aja broneerida ning siis klaviatuuri vah…"
type textarea "I recommend that you book an appointment with our maintenance department and th…"
type textarea "Soovitan Teil selleks meie hooldusesse aja broneerida ning siis klaviatuuri vah…"
type textarea "I recommend that you book an appointment with our maintenance service and then …"
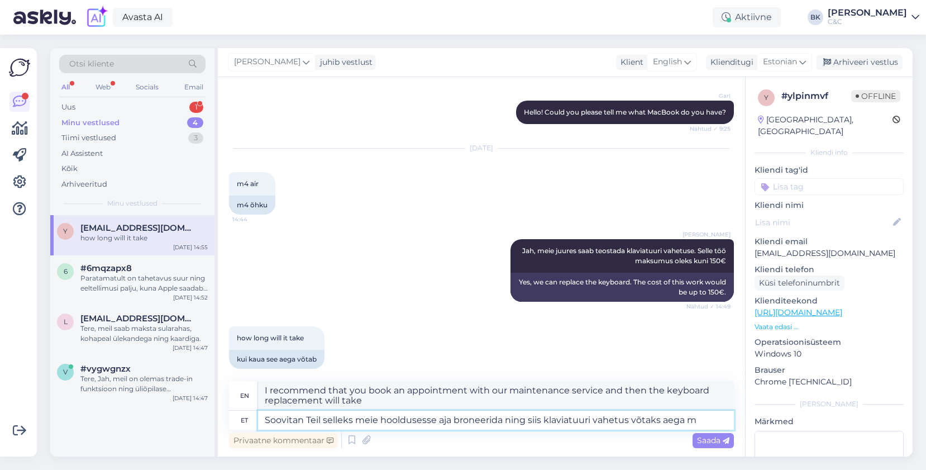
type textarea "Soovitan Teil selleks meie hooldusesse aja broneerida ning siis klaviatuuri vah…"
type textarea "I recommend that you book an appointment with our maintenance department for th…"
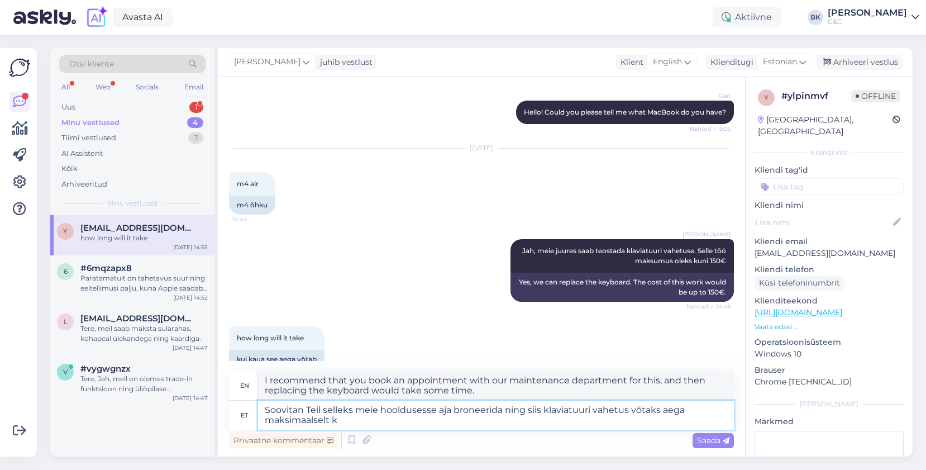
type textarea "Soovitan Teil selleks meie hooldusesse aja broneerida ning siis klaviatuuri vah…"
type textarea "I recommend that you book an appointment with our maintenance service and then …"
type textarea "Soovitan Teil selleks meie hooldusesse aja broneerida ning siis klaviatuuri vah…"
type textarea "I recommend that you book an appointment with our maintenance service, and then…"
type textarea "Soovitan Teil selleks meie hooldusesse aja broneerida ning siis klaviatuuri vah…"
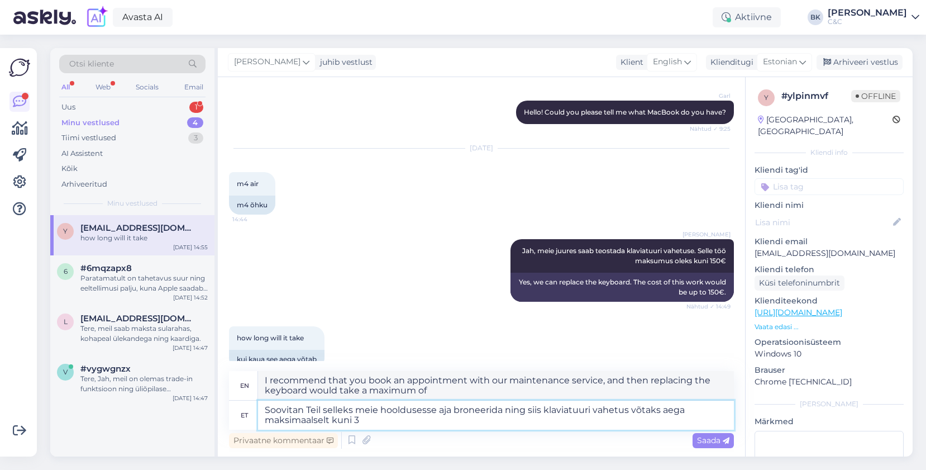
type textarea "I recommend that you book an appointment with our maintenance service and then …"
type textarea "Soovitan Teil selleks meie hooldusesse aja broneerida ning siis klaviatuuri vah…"
type textarea "I recommend that you book an appointment with our maintenance service, and then…"
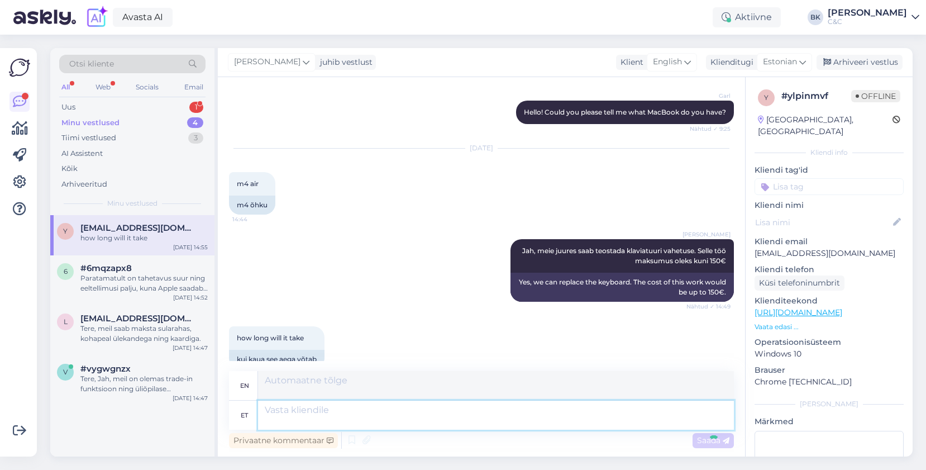
scroll to position [265, 0]
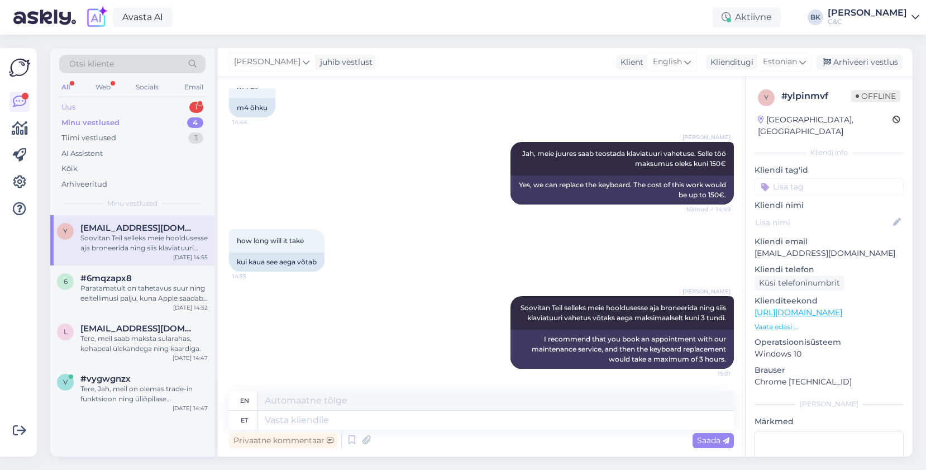
click at [99, 112] on div "Uus 1" at bounding box center [132, 107] width 146 height 16
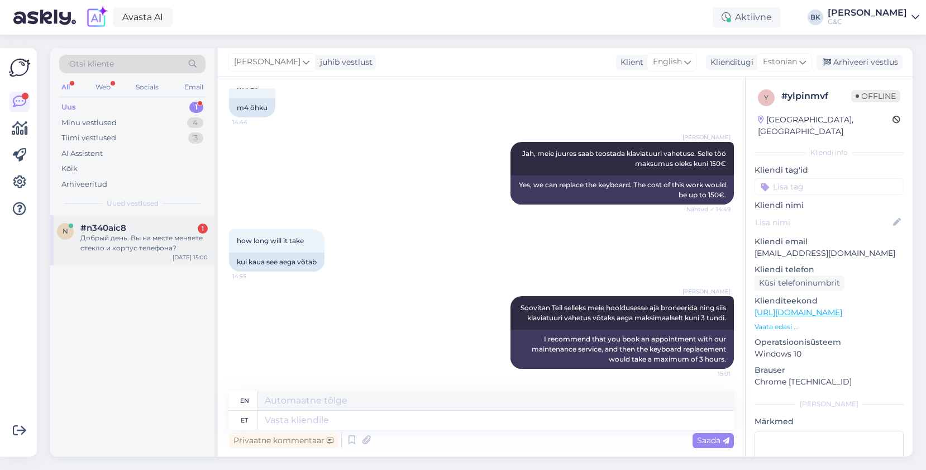
click at [116, 244] on div "Добрый день. Вы на месте меняете стекло и корпус телефона?" at bounding box center [143, 243] width 127 height 20
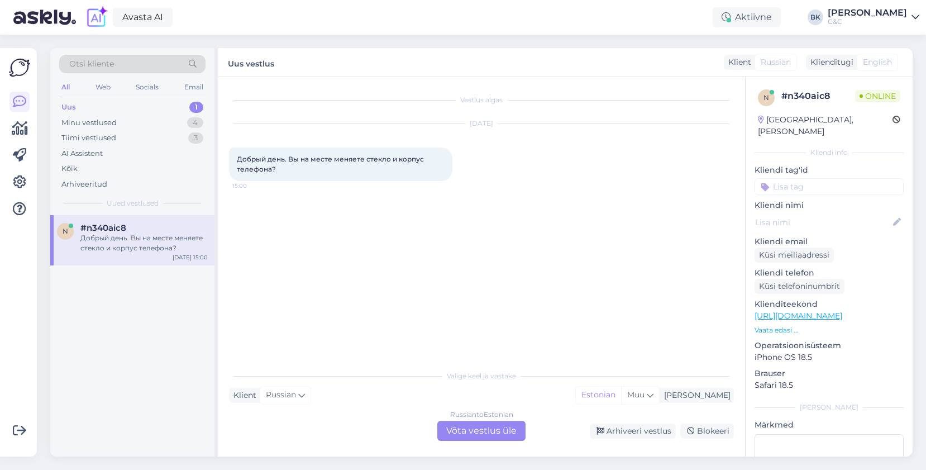
click at [464, 427] on div "Russian to Estonian Võta vestlus üle" at bounding box center [481, 431] width 88 height 20
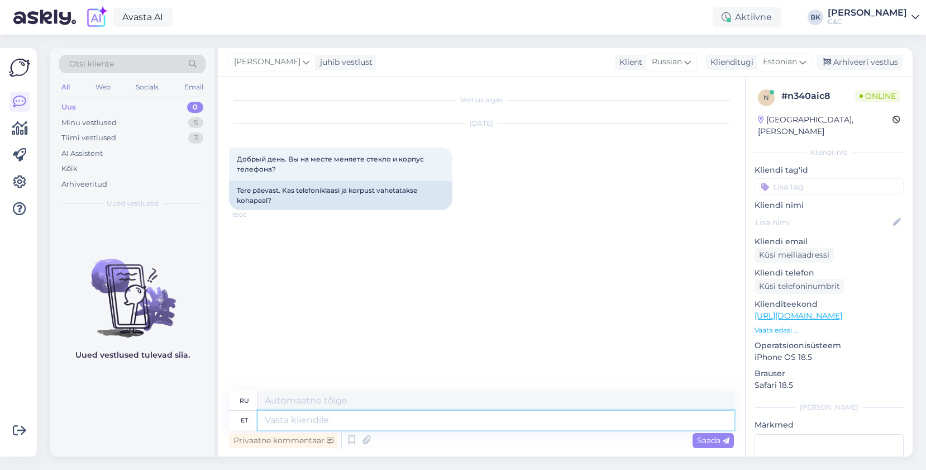
click at [464, 427] on textarea at bounding box center [496, 420] width 476 height 19
type textarea "Tere,"
type textarea "Привет,"
type textarea "Tere, kas"
type textarea "Привет, это"
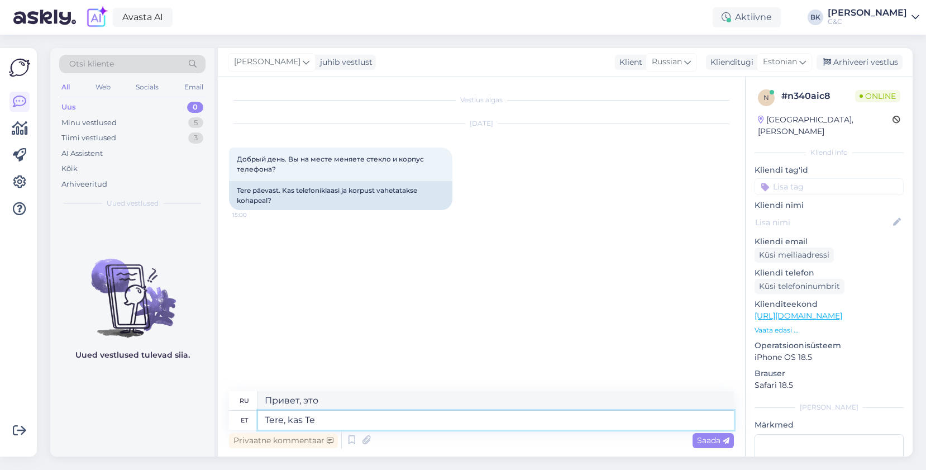
type textarea "Tere, kas Te"
type textarea "Привет, ты?"
type textarea "Tere, kas Te mõtlete k"
type textarea "Привет, ты думаешь?"
type textarea "Tere, kas Te mõtlete kaitseklaasi v"
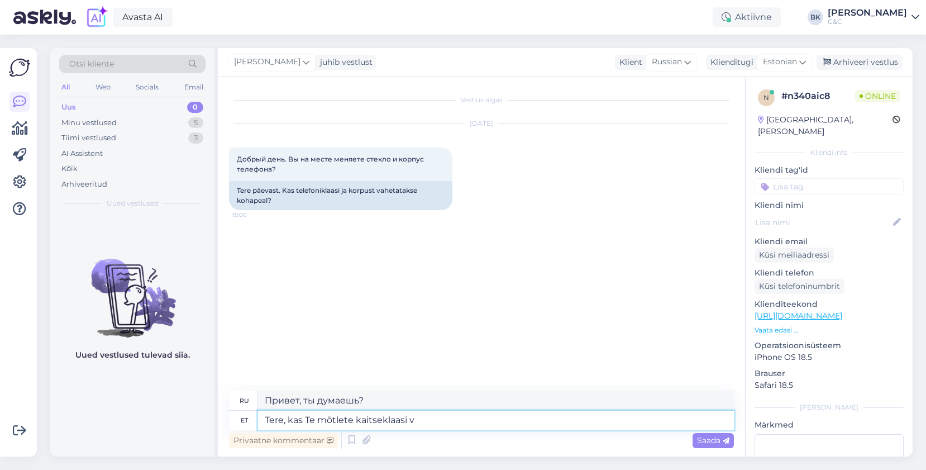
type textarea "Здравствуйте, вы имеете ввиду защитное стекло?"
type textarea "Tere, kas Te mõtlete kaitseklaasi või te"
type textarea "Здравствуйте, вы имеете ввиду защитное стекло или"
type textarea "Tere, kas Te mõtlete kaitseklaasi või telefoni e"
type textarea "Здравствуйте, вы имеете в виду защитную пленку для экрана или сам телефон?"
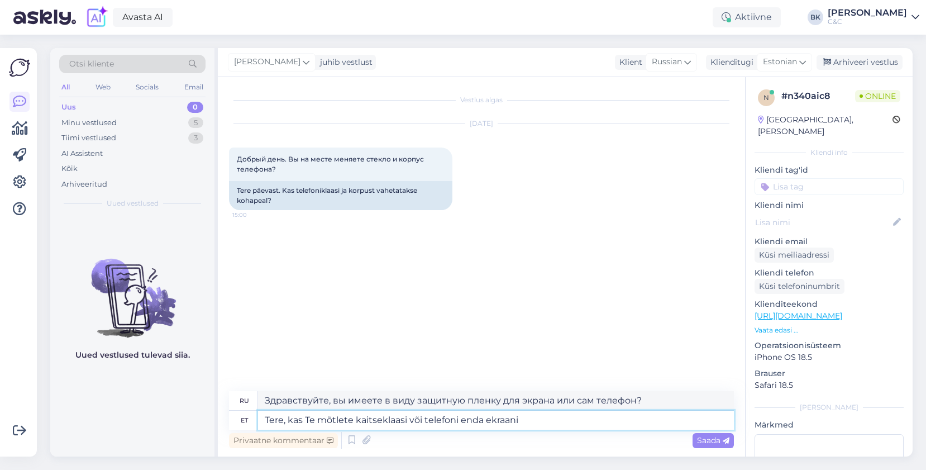
type textarea "Tere, kas Te mõtlete kaitseklaasi või telefoni enda ekraani?"
type textarea "Здравствуйте, вы имеете ввиду защитное стекло или сам экран телефона?"
type textarea "Tere, kas Te mõtlete kaitseklaasi või telefoni enda ekraani?"
click at [697, 442] on span "Saada" at bounding box center [713, 440] width 32 height 10
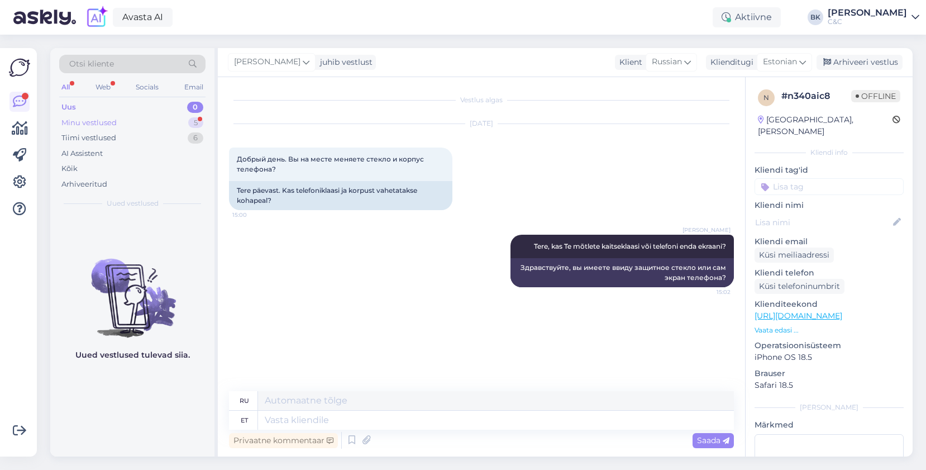
click at [168, 126] on div "Minu vestlused 5" at bounding box center [132, 123] width 146 height 16
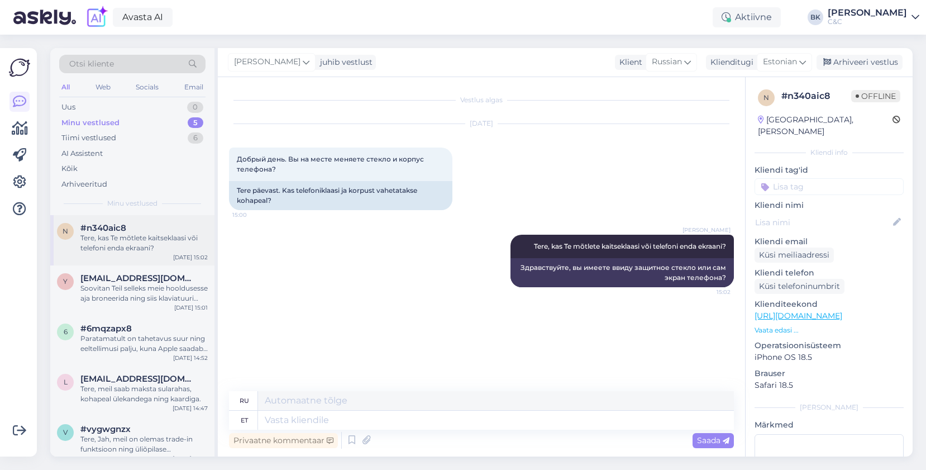
click at [165, 230] on div "#n340aic8" at bounding box center [143, 228] width 127 height 10
click at [170, 277] on div "[EMAIL_ADDRESS][DOMAIN_NAME]" at bounding box center [143, 278] width 127 height 10
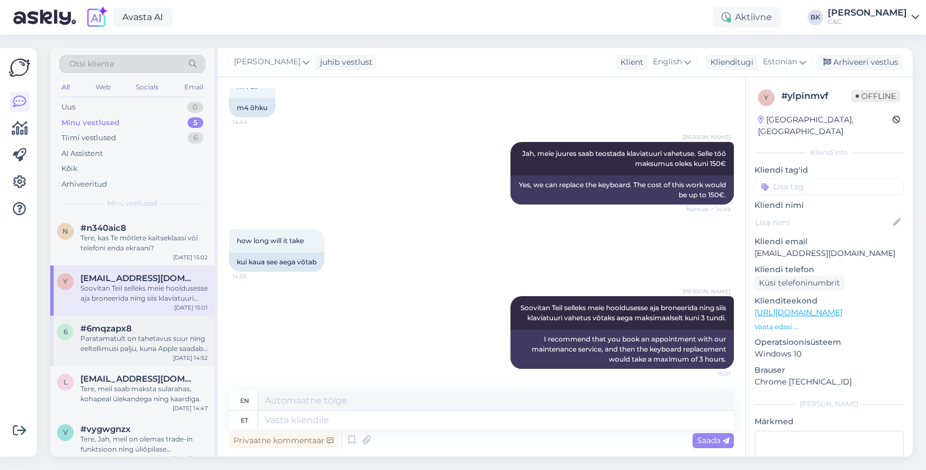
click at [157, 345] on div "Paratamatult on tahetavus suur ning eeltellimusi palju, kuna Apple saadab meile…" at bounding box center [143, 343] width 127 height 20
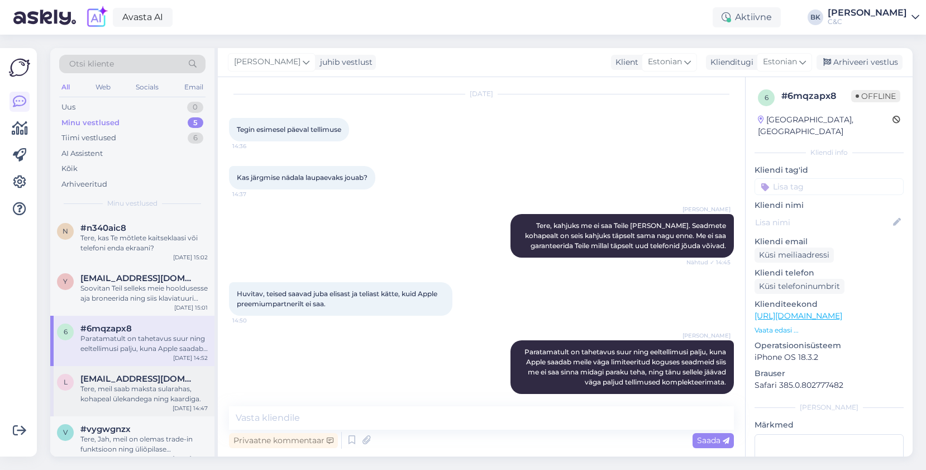
click at [151, 397] on div "Tere, meil saab maksta sularahas, kohapeal ülekandega ning kaardiga." at bounding box center [143, 394] width 127 height 20
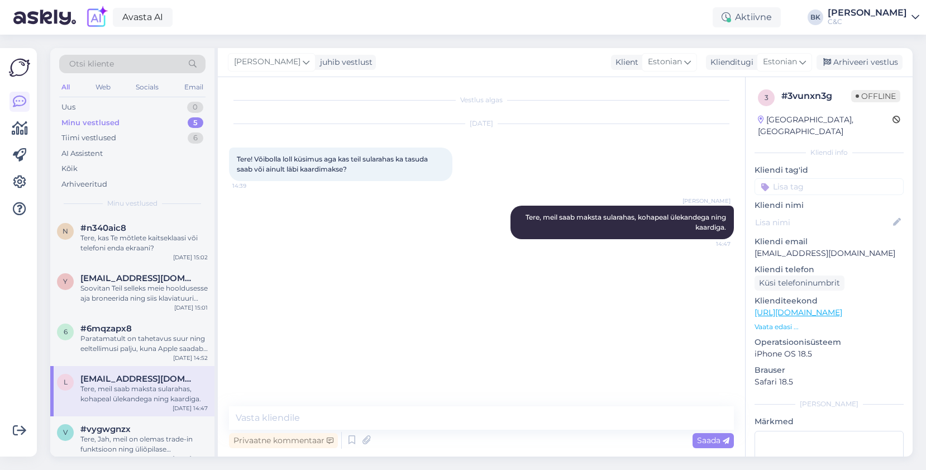
scroll to position [10, 0]
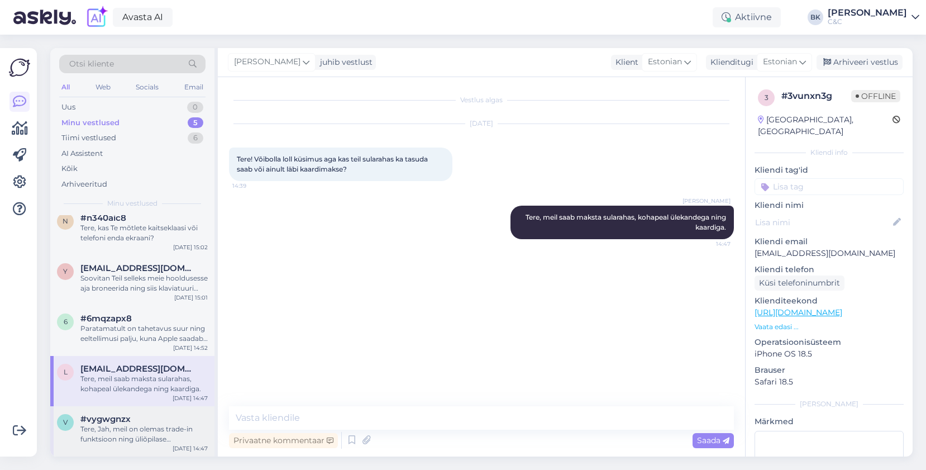
click at [151, 441] on div "Tere, Jah, meil on olemas trade-in funktsioon ning üliõpilase soodustused. Hetk…" at bounding box center [143, 434] width 127 height 20
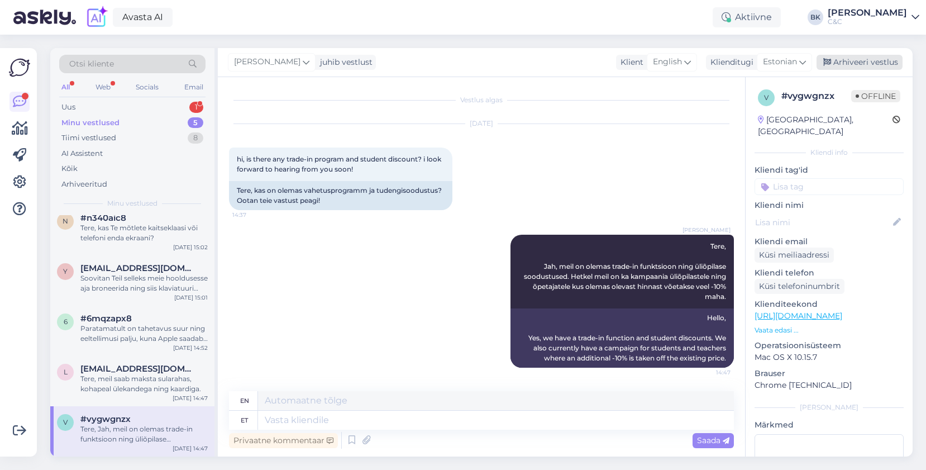
click at [850, 65] on div "Arhiveeri vestlus" at bounding box center [860, 62] width 86 height 15
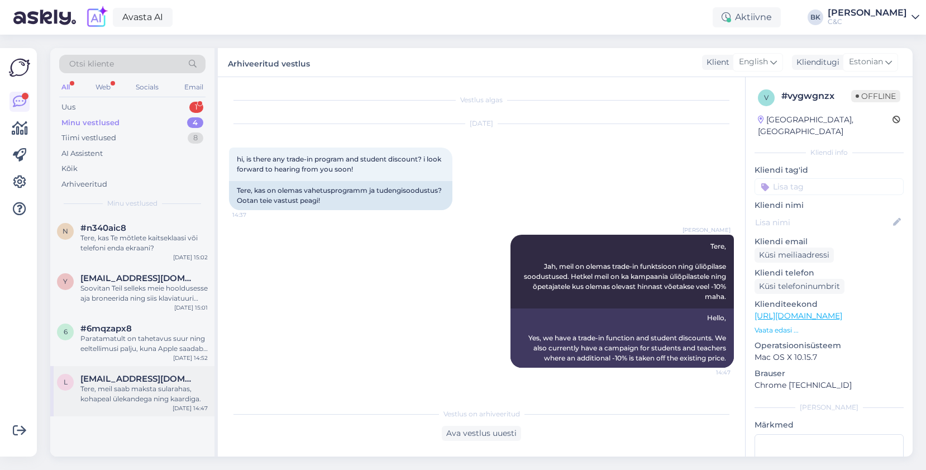
click at [168, 389] on div "Tere, meil saab maksta sularahas, kohapeal ülekandega ning kaardiga." at bounding box center [143, 394] width 127 height 20
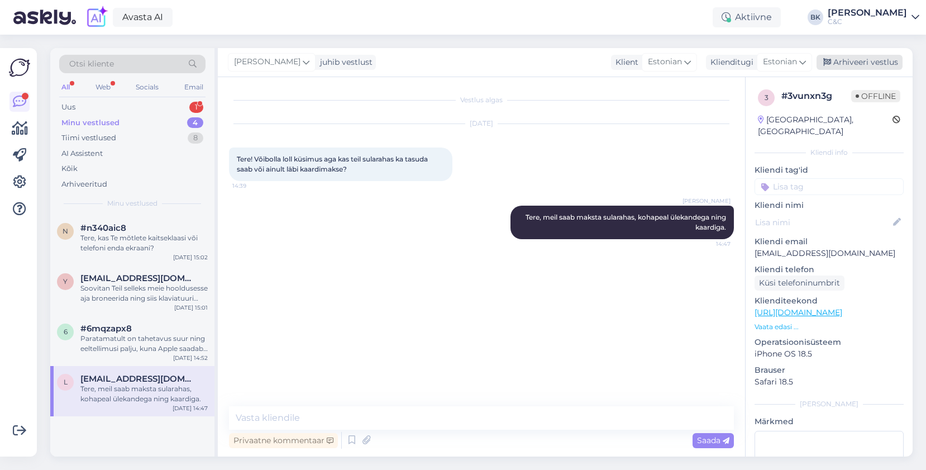
click at [835, 59] on div "Arhiveeri vestlus" at bounding box center [860, 62] width 86 height 15
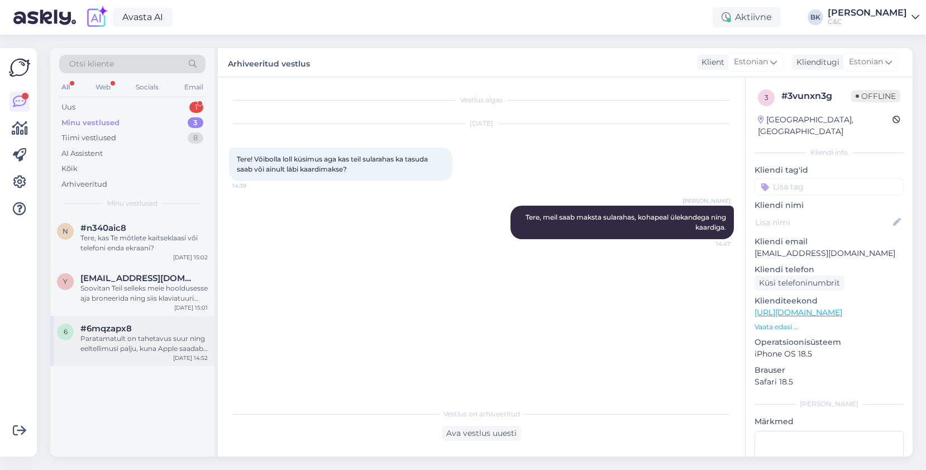
click at [125, 325] on span "#6mqzapx8" at bounding box center [105, 328] width 51 height 10
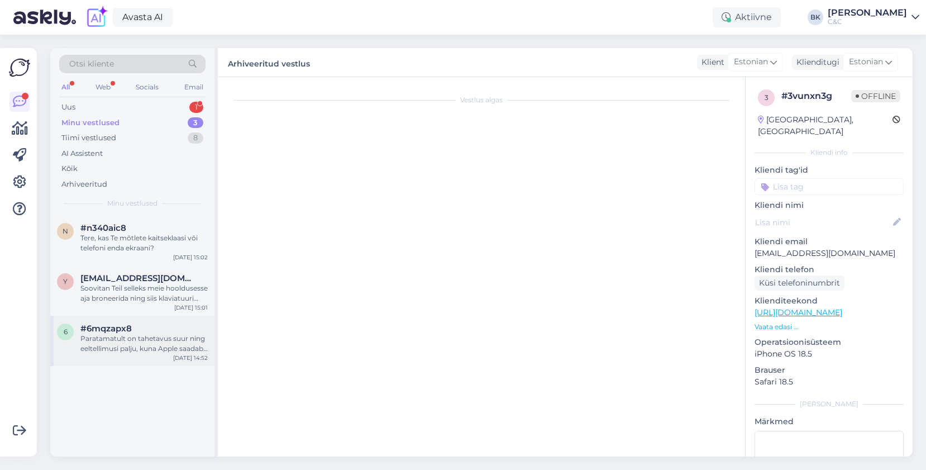
scroll to position [518, 0]
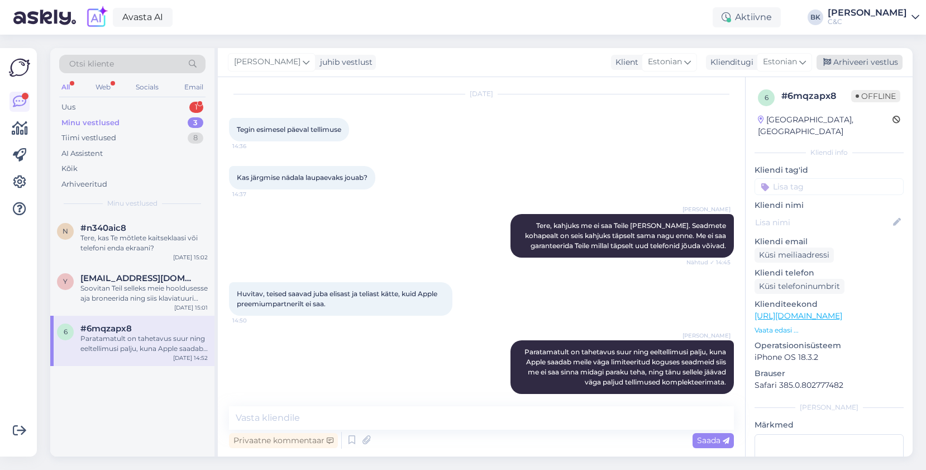
click at [856, 61] on div "Arhiveeri vestlus" at bounding box center [860, 62] width 86 height 15
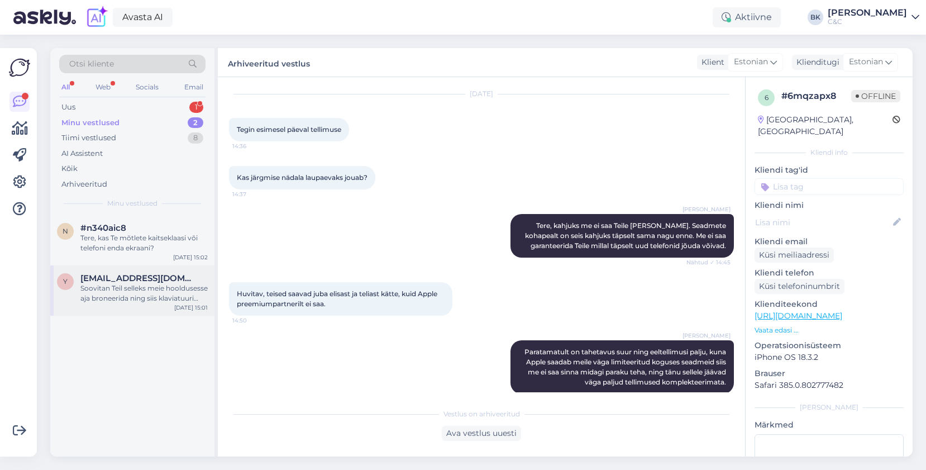
click at [150, 306] on div "y [EMAIL_ADDRESS][DOMAIN_NAME] Soovitan Teil selleks meie hooldusesse aja brone…" at bounding box center [132, 290] width 164 height 50
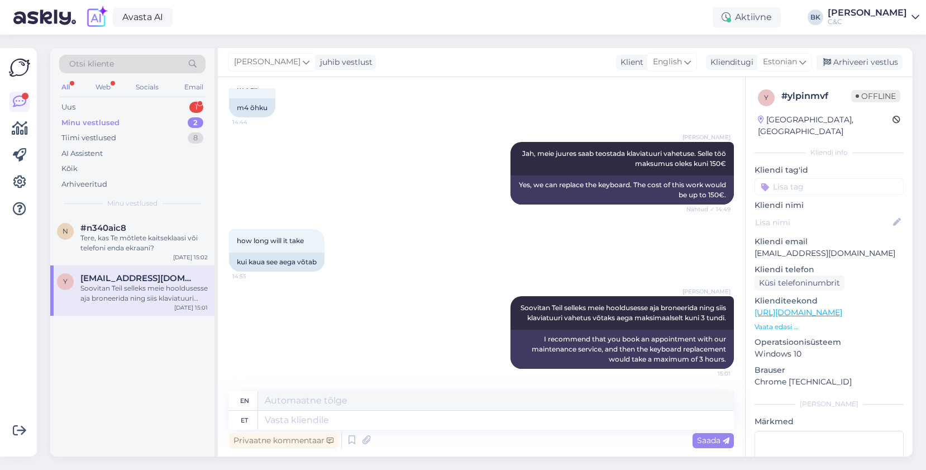
scroll to position [265, 0]
click at [843, 63] on div "Arhiveeri vestlus" at bounding box center [860, 62] width 86 height 15
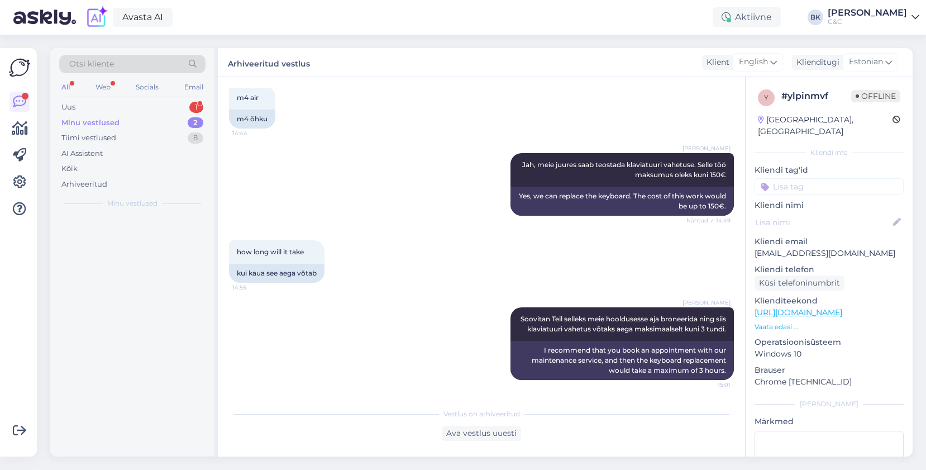
scroll to position [254, 0]
click at [169, 249] on div "Tere, kas Te mõtlete kaitseklaasi või telefoni enda ekraani?" at bounding box center [143, 243] width 127 height 20
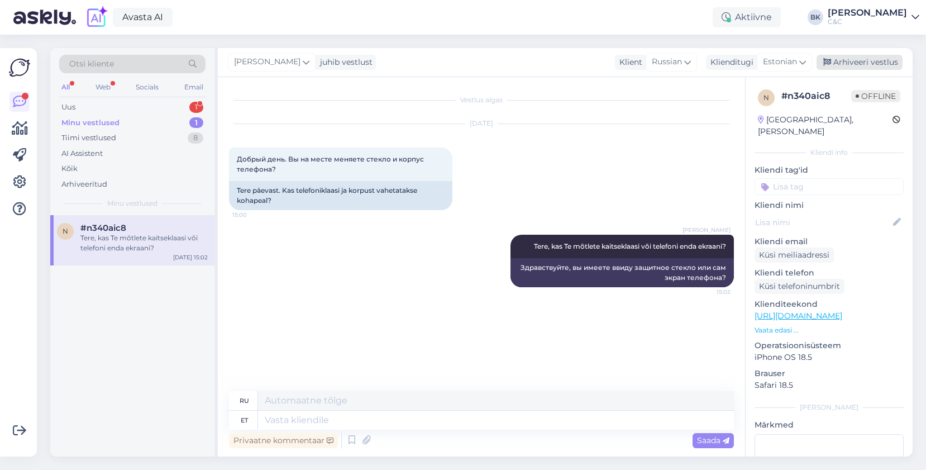
click at [849, 61] on div "Arhiveeri vestlus" at bounding box center [860, 62] width 86 height 15
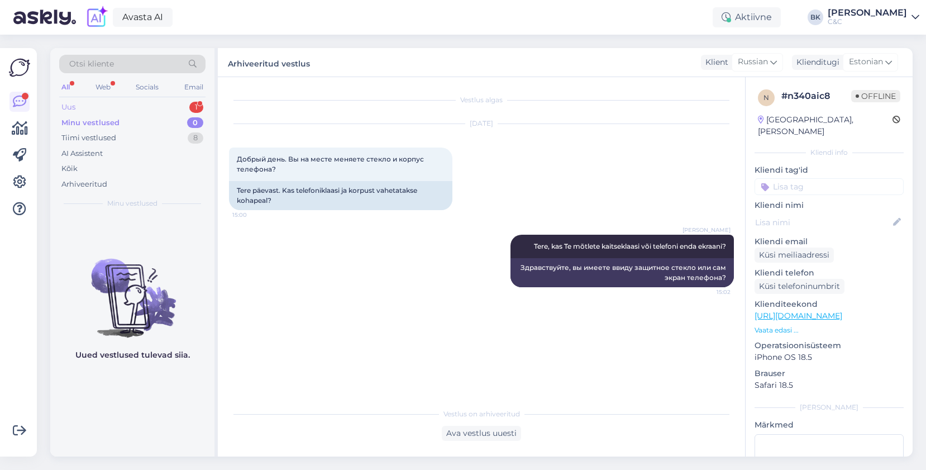
click at [169, 102] on div "Uus 1" at bounding box center [132, 107] width 146 height 16
